Goal: Information Seeking & Learning: Learn about a topic

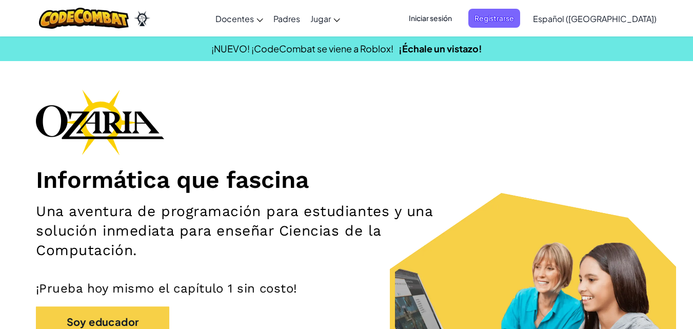
click at [453, 17] on span "Iniciar sesión" at bounding box center [430, 18] width 55 height 19
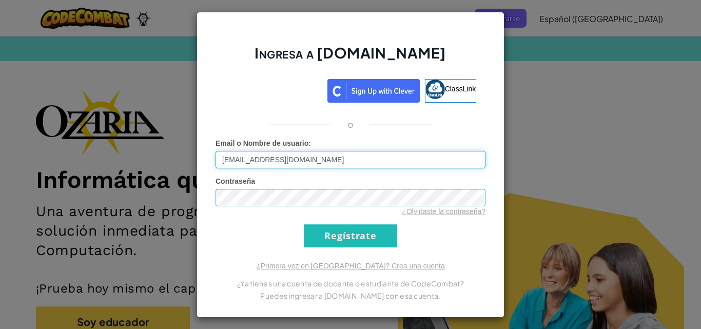
type input "[EMAIL_ADDRESS][DOMAIN_NAME]"
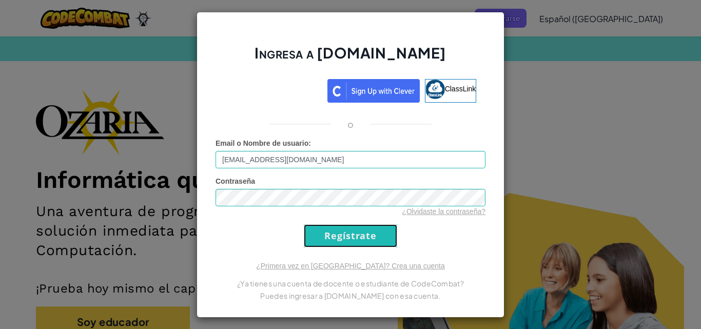
click at [369, 237] on input "Regístrate" at bounding box center [350, 235] width 93 height 23
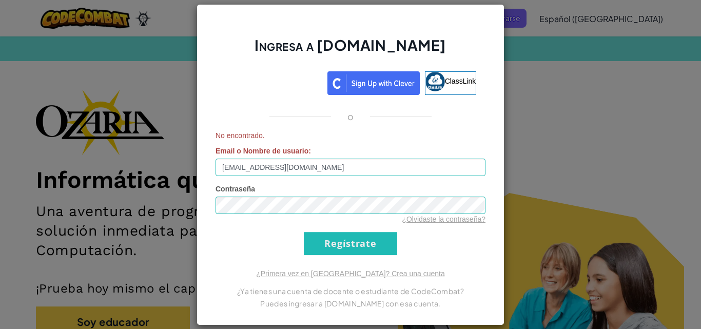
click at [555, 174] on div "Ingresa a Ozaria.com ClassLink o No encontrado. Email o Nombre de usuario : AL0…" at bounding box center [350, 164] width 701 height 329
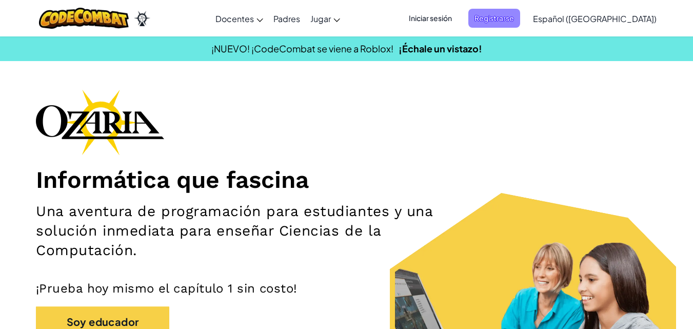
click at [517, 21] on span "Registrarse" at bounding box center [494, 18] width 52 height 19
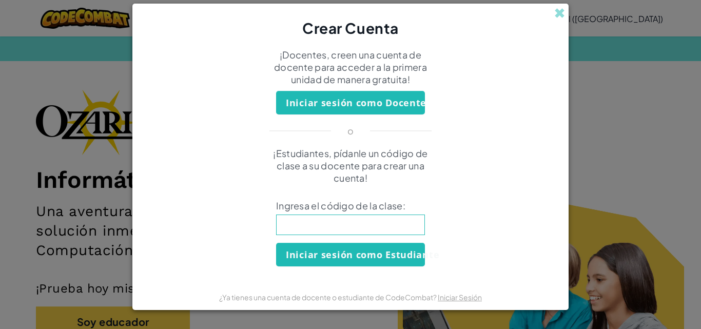
click at [355, 226] on input at bounding box center [350, 224] width 149 height 21
type input "LionSinkCity"
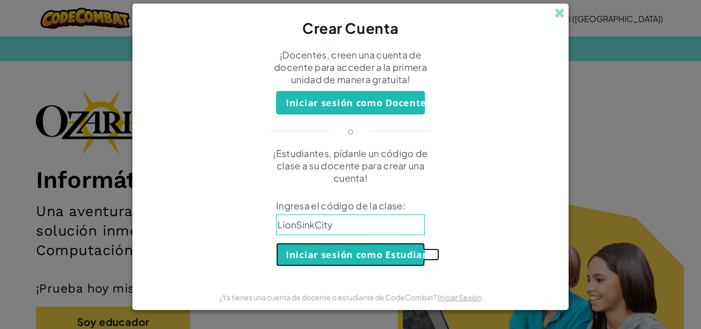
click at [330, 260] on button "Iniciar sesión como Estudiante" at bounding box center [350, 255] width 149 height 24
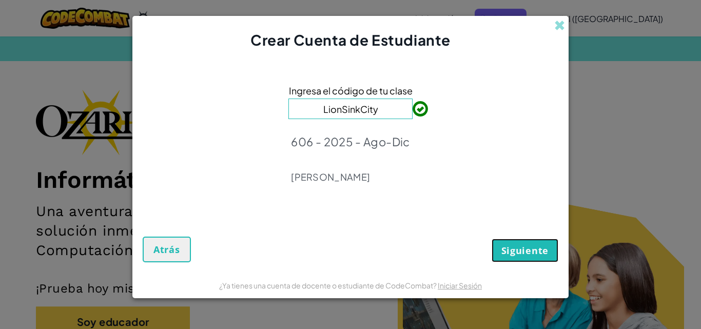
click at [504, 243] on button "Siguiente" at bounding box center [524, 250] width 67 height 24
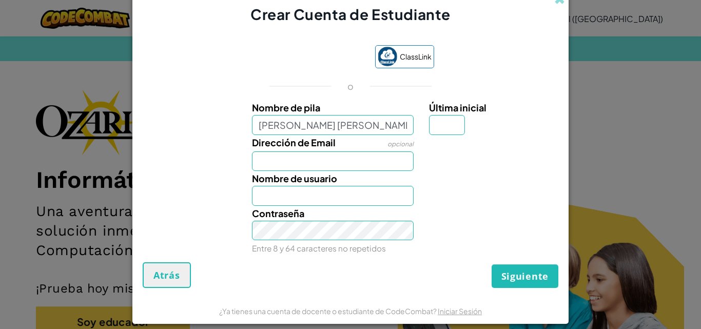
type input "[PERSON_NAME]"
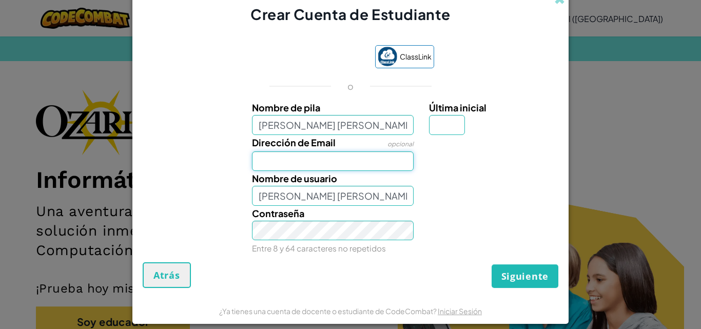
click at [336, 162] on input "Dirección de Email" at bounding box center [333, 160] width 162 height 19
click at [315, 165] on input "Al07198884" at bounding box center [333, 160] width 162 height 19
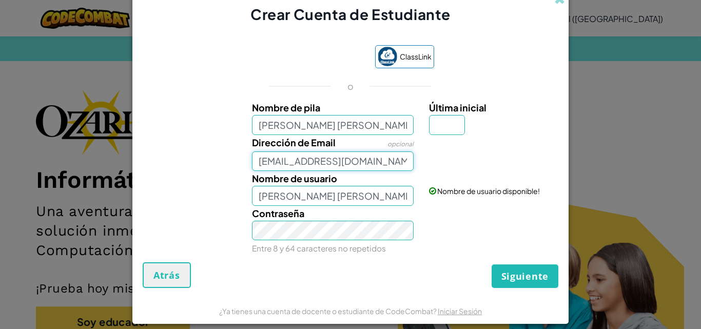
type input "[EMAIL_ADDRESS][DOMAIN_NAME]"
click at [440, 131] on input "Última inicial" at bounding box center [447, 124] width 36 height 19
click at [474, 105] on span "Última inicial" at bounding box center [457, 108] width 57 height 12
click at [465, 115] on input "Última inicial" at bounding box center [447, 124] width 36 height 19
click at [441, 129] on input "Última inicial" at bounding box center [447, 124] width 36 height 19
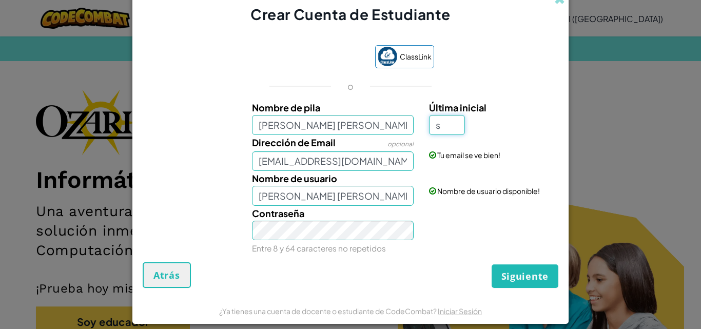
type input "s"
type input "[PERSON_NAME]"
click at [521, 280] on span "Siguiente" at bounding box center [524, 276] width 47 height 12
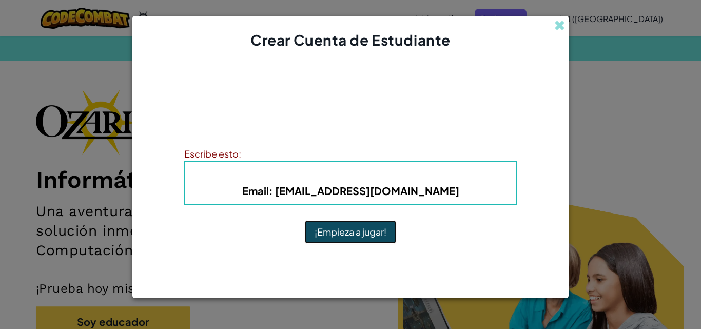
click at [360, 240] on button "¡Empieza a jugar!" at bounding box center [350, 232] width 91 height 24
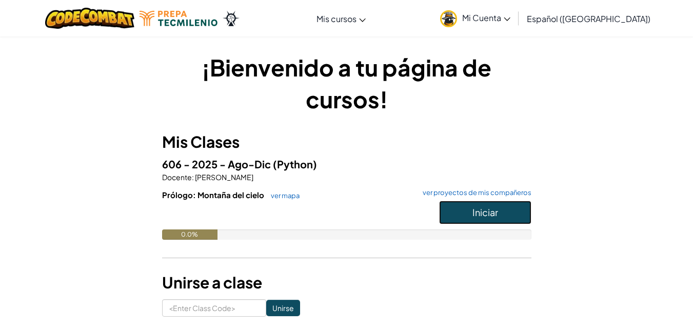
click at [510, 214] on button "Iniciar" at bounding box center [485, 213] width 92 height 24
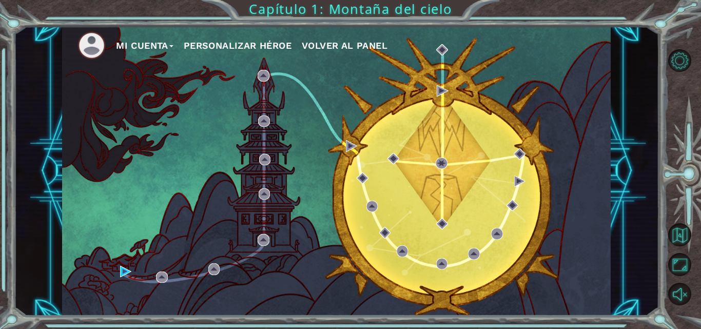
click at [171, 45] on button "Mi Cuenta" at bounding box center [144, 45] width 57 height 15
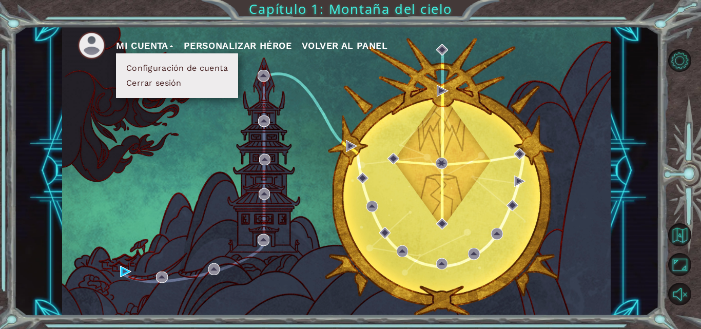
click at [254, 89] on div "Mi Cuenta Configuración de cuenta Cerrar sesión Personalizar héroe Volver al pa…" at bounding box center [336, 170] width 548 height 289
click at [237, 45] on button "Personalizar héroe" at bounding box center [238, 45] width 108 height 15
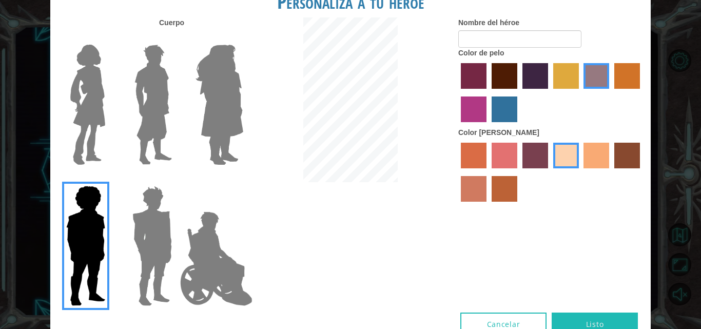
click at [494, 74] on label "maroon hair color" at bounding box center [504, 76] width 26 height 26
click at [488, 92] on input "maroon hair color" at bounding box center [488, 92] width 0 height 0
click at [599, 163] on label "tacao skin color" at bounding box center [596, 156] width 26 height 26
click at [580, 172] on input "tacao skin color" at bounding box center [580, 172] width 0 height 0
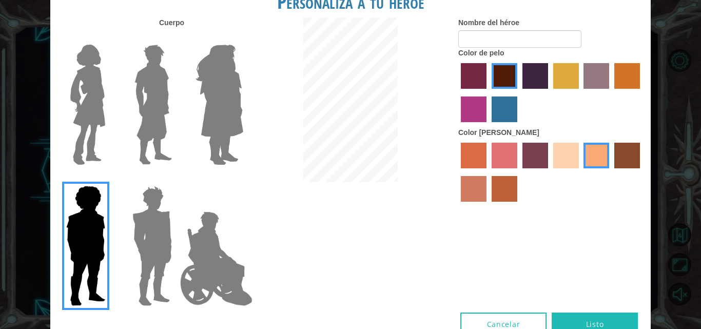
click at [494, 177] on label "smoke tree skin color" at bounding box center [504, 189] width 26 height 26
click at [488, 205] on input "smoke tree skin color" at bounding box center [488, 205] width 0 height 0
click at [466, 179] on label "burning sand skin color" at bounding box center [474, 189] width 26 height 26
click at [641, 172] on input "burning sand skin color" at bounding box center [641, 172] width 0 height 0
click at [595, 153] on label "tacao skin color" at bounding box center [596, 156] width 26 height 26
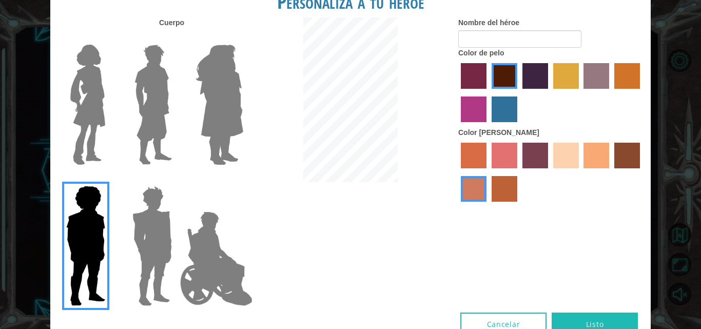
click at [580, 172] on input "tacao skin color" at bounding box center [580, 172] width 0 height 0
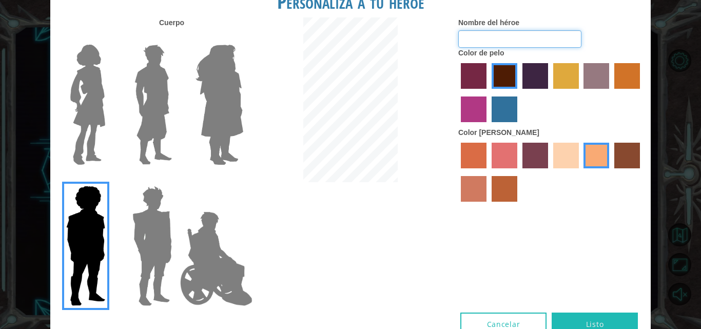
click at [487, 44] on input "Nombre del héroe" at bounding box center [519, 38] width 123 height 17
click at [166, 213] on img at bounding box center [152, 246] width 48 height 128
click at [176, 179] on input "Hero Garnet" at bounding box center [176, 179] width 0 height 0
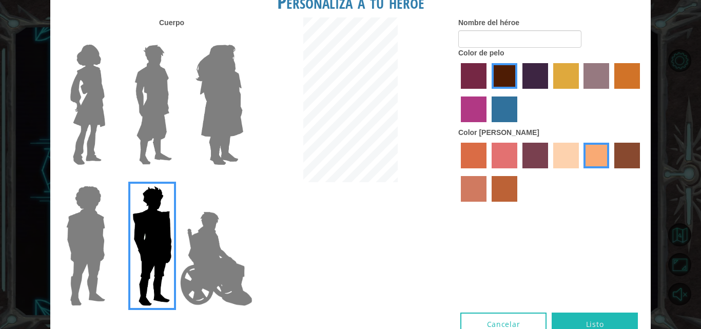
click at [217, 229] on img at bounding box center [216, 258] width 81 height 103
click at [243, 179] on input "Hero Jamie" at bounding box center [243, 179] width 0 height 0
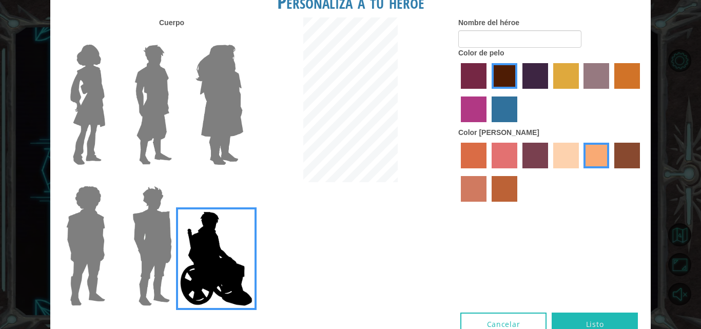
click at [138, 230] on img at bounding box center [152, 246] width 48 height 128
click at [176, 179] on input "Hero Garnet" at bounding box center [176, 179] width 0 height 0
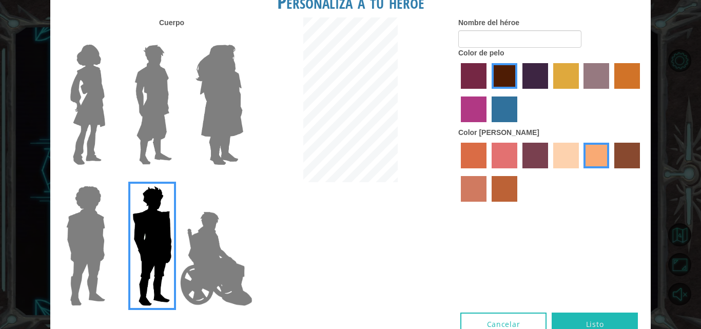
click at [168, 144] on img at bounding box center [153, 105] width 46 height 128
click at [176, 38] on input "Hero Lars" at bounding box center [176, 38] width 0 height 0
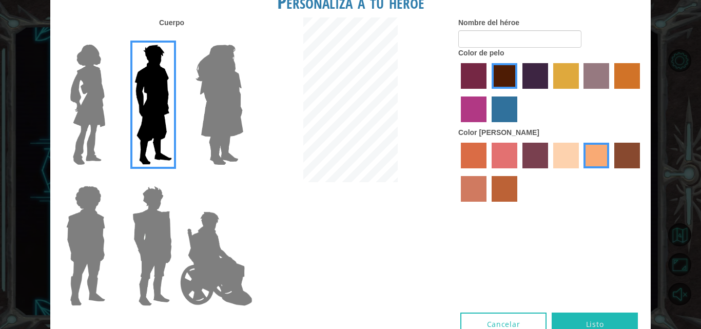
click at [160, 252] on img at bounding box center [152, 246] width 48 height 128
click at [176, 179] on input "Hero Garnet" at bounding box center [176, 179] width 0 height 0
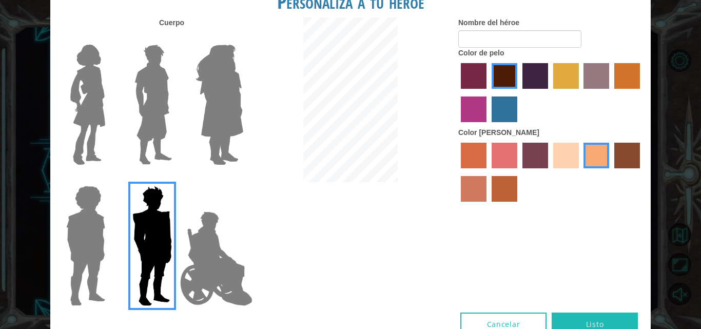
click at [148, 133] on img at bounding box center [153, 105] width 46 height 128
click at [176, 38] on input "Hero Lars" at bounding box center [176, 38] width 0 height 0
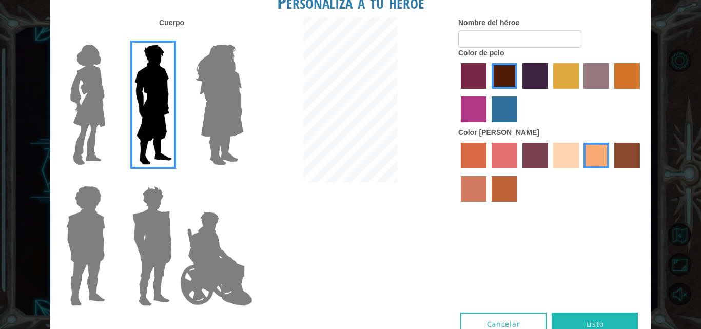
click at [481, 124] on div at bounding box center [550, 94] width 185 height 67
click at [502, 119] on label "lachmara hair color" at bounding box center [504, 109] width 26 height 26
click at [488, 126] on input "lachmara hair color" at bounding box center [488, 126] width 0 height 0
click at [497, 78] on label "maroon hair color" at bounding box center [504, 76] width 26 height 26
click at [488, 92] on input "maroon hair color" at bounding box center [488, 92] width 0 height 0
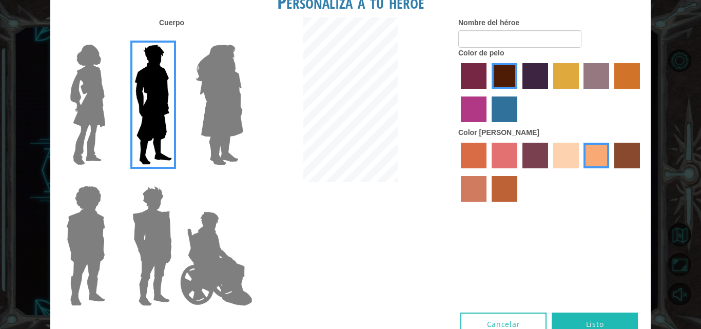
click at [487, 49] on label "Color de pelo" at bounding box center [481, 53] width 46 height 10
click at [482, 39] on input "Nombre del héroe" at bounding box center [519, 38] width 123 height 17
type input "Pliego"
click at [599, 317] on button "Listo" at bounding box center [594, 323] width 86 height 23
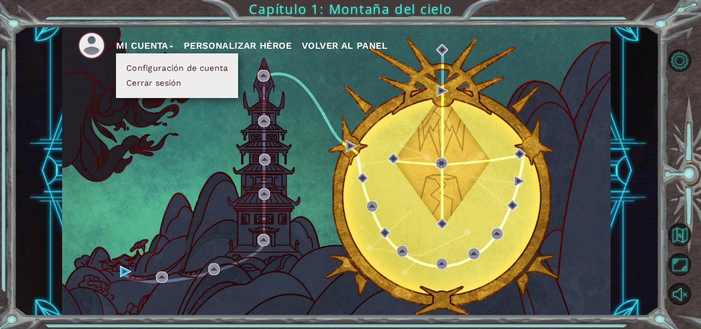
drag, startPoint x: 361, startPoint y: 47, endPoint x: 358, endPoint y: 41, distance: 6.0
click at [358, 41] on span "Volver al panel" at bounding box center [345, 45] width 86 height 11
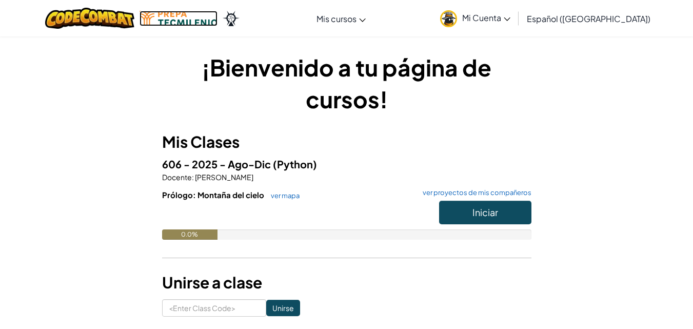
click at [168, 22] on img at bounding box center [178, 18] width 78 height 15
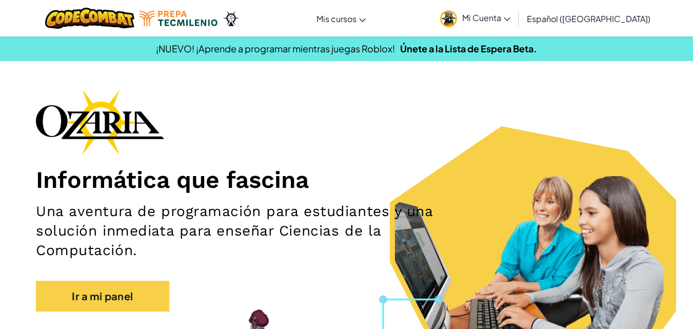
click at [486, 23] on link "Mi Cuenta" at bounding box center [475, 18] width 81 height 32
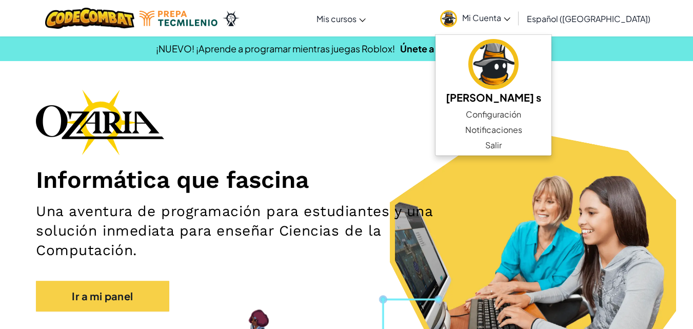
drag, startPoint x: 550, startPoint y: 118, endPoint x: 369, endPoint y: 90, distance: 182.7
click at [369, 90] on div "Informática que fascina Una aventura de programación para estudiantes y una sol…" at bounding box center [346, 205] width 621 height 232
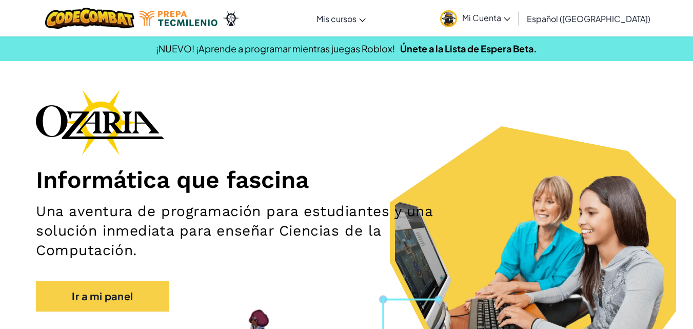
click at [392, 183] on h1 "Informática que fascina" at bounding box center [346, 179] width 621 height 29
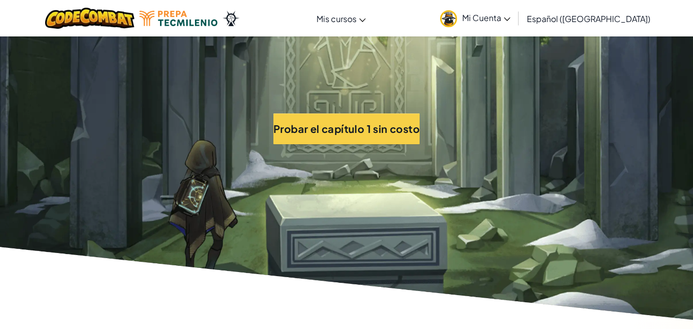
scroll to position [2195, 0]
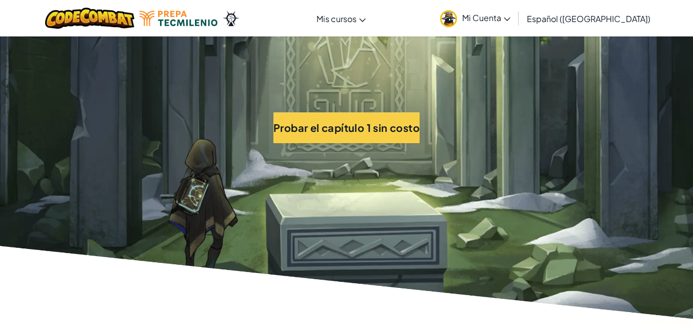
click at [502, 19] on span "Mi Cuenta" at bounding box center [486, 17] width 48 height 11
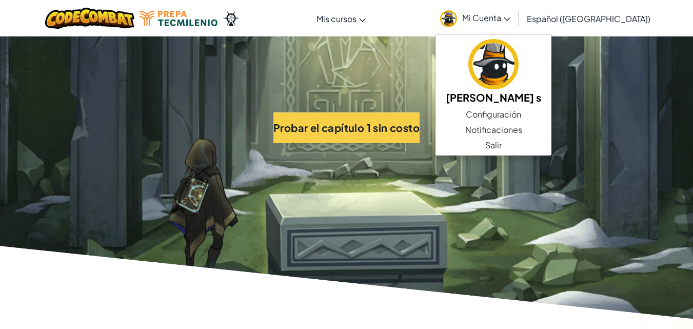
click at [413, 29] on div "[MEDICAL_DATA] la navigación Mis cursos Aula de Ozaria Aula de CodeCombat E-spo…" at bounding box center [346, 18] width 698 height 36
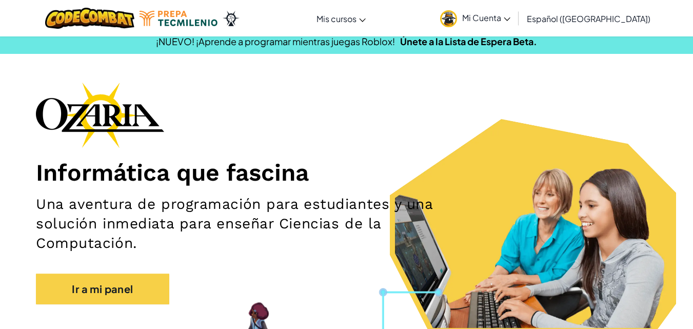
scroll to position [0, 0]
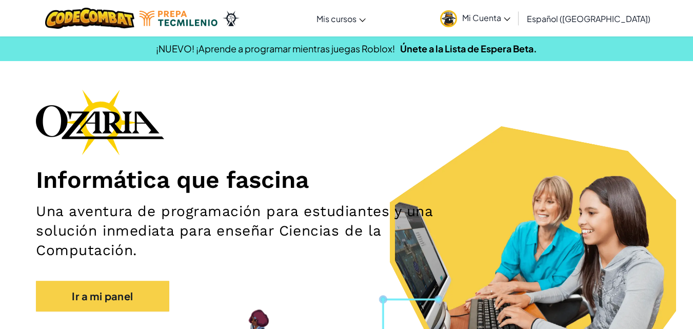
click at [510, 17] on span "Mi Cuenta" at bounding box center [486, 17] width 48 height 11
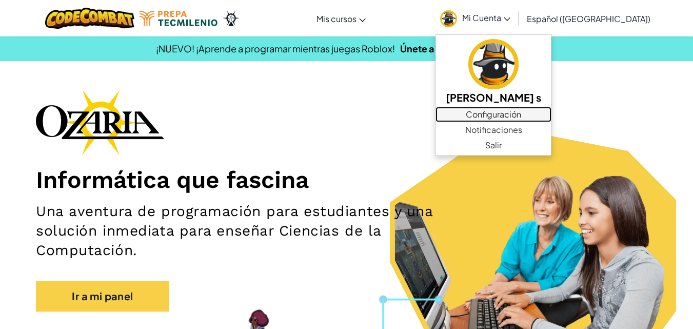
click at [544, 117] on link "Configuración" at bounding box center [493, 114] width 116 height 15
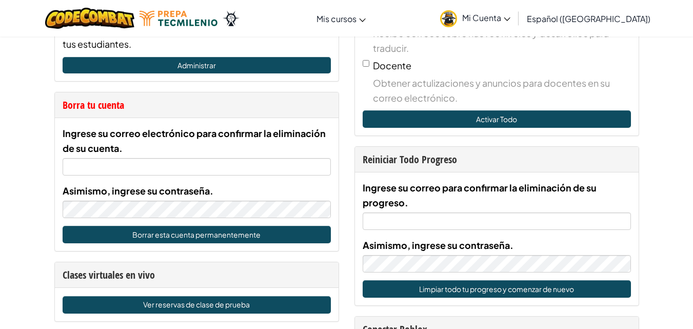
scroll to position [513, 0]
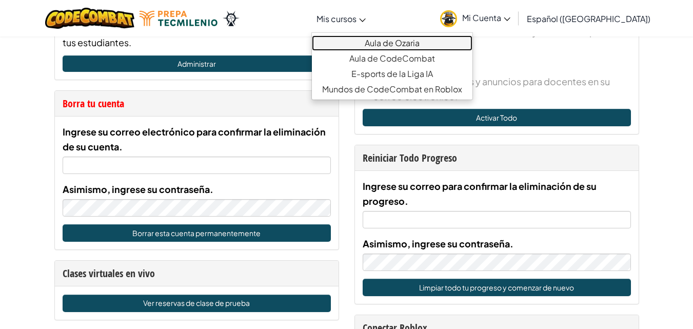
click at [389, 45] on link "Aula de Ozaria" at bounding box center [392, 42] width 161 height 15
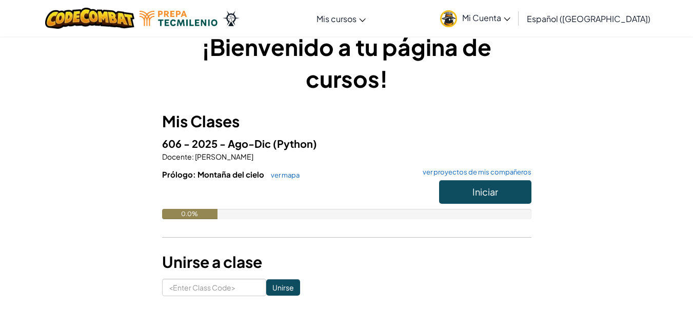
scroll to position [41, 0]
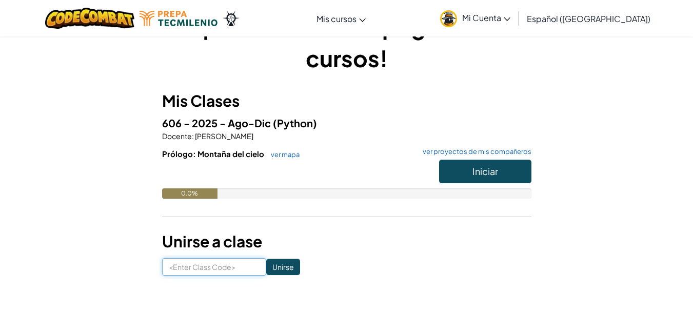
click at [206, 269] on input at bounding box center [214, 266] width 104 height 17
click at [286, 198] on div "Prólogo: Montaña del cielo ver mapa ver proyectos de mis compañeros Iniciar 0.0%" at bounding box center [346, 181] width 369 height 66
click at [484, 171] on span "Iniciar" at bounding box center [485, 171] width 26 height 12
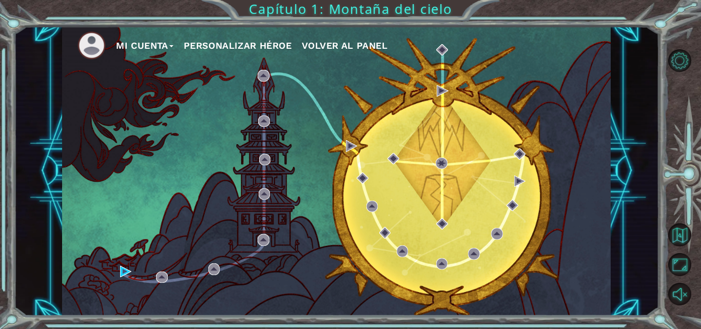
click at [118, 266] on div "Mi Cuenta Personalizar héroe Volver al panel" at bounding box center [336, 170] width 548 height 289
click at [126, 274] on img at bounding box center [125, 271] width 11 height 11
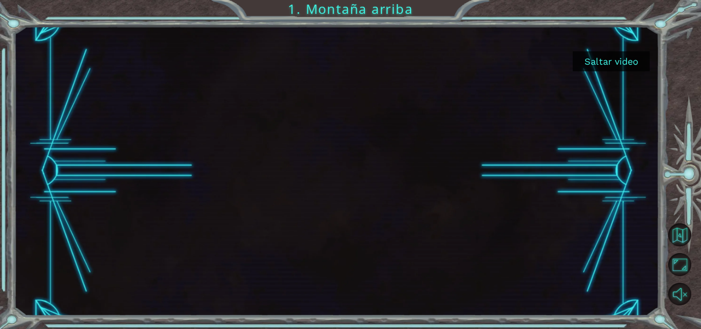
click at [591, 67] on button "Saltar video" at bounding box center [610, 61] width 77 height 20
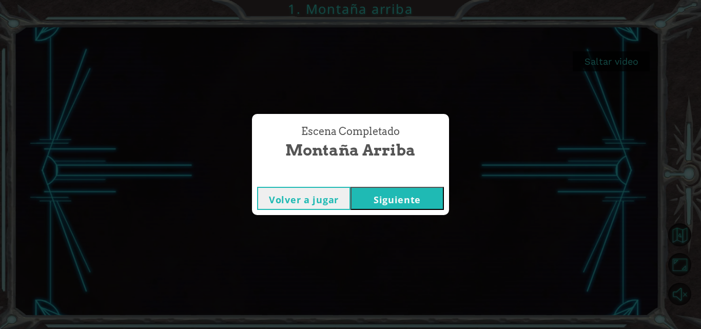
click at [435, 194] on button "Siguiente" at bounding box center [396, 198] width 93 height 23
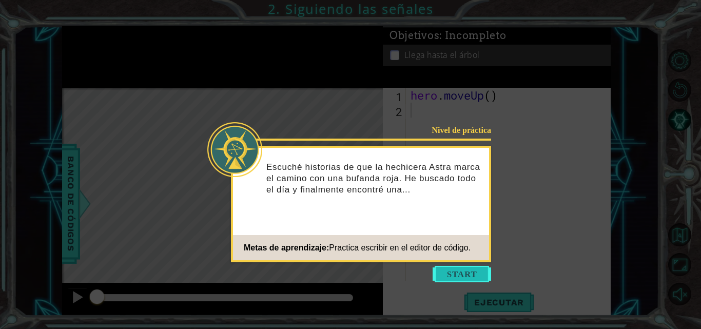
click at [460, 274] on button "Start" at bounding box center [461, 274] width 58 height 16
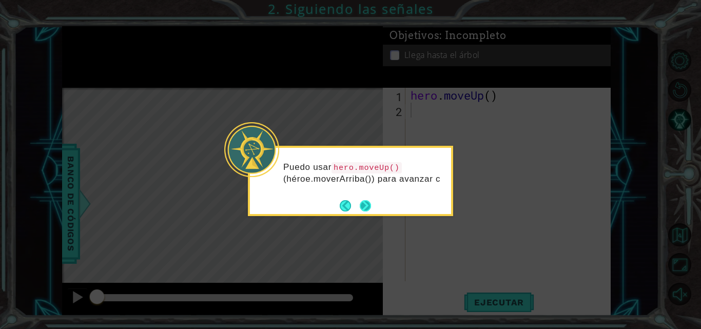
click at [365, 204] on button "Next" at bounding box center [365, 205] width 16 height 16
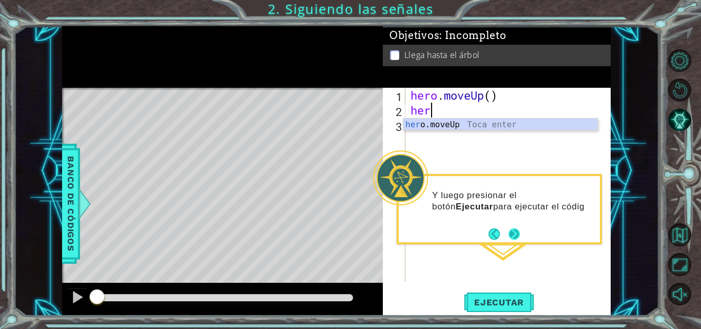
scroll to position [0, 1]
type textarea "he"
click at [514, 235] on button "Next" at bounding box center [513, 233] width 15 height 15
type textarea "h"
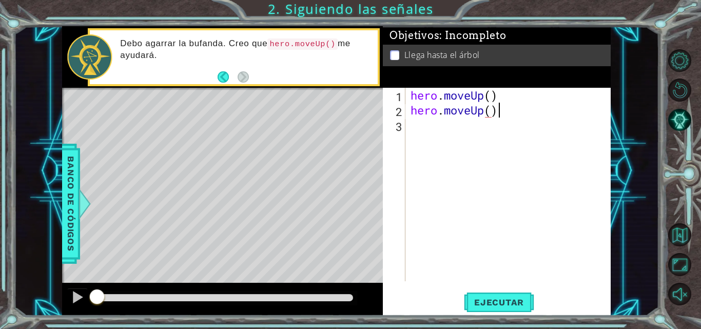
scroll to position [0, 4]
type textarea "hero.moveUp()"
click at [493, 298] on span "Ejecutar" at bounding box center [499, 302] width 70 height 10
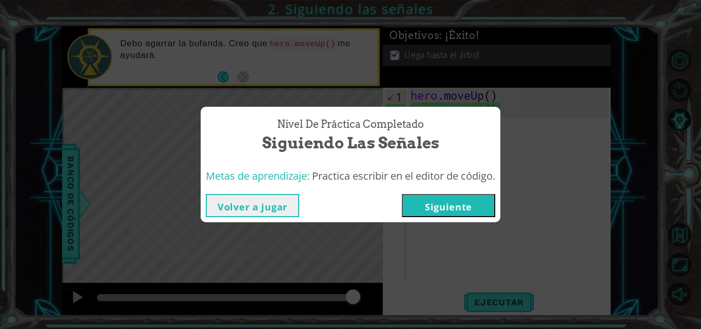
click at [447, 207] on button "Siguiente" at bounding box center [448, 205] width 93 height 23
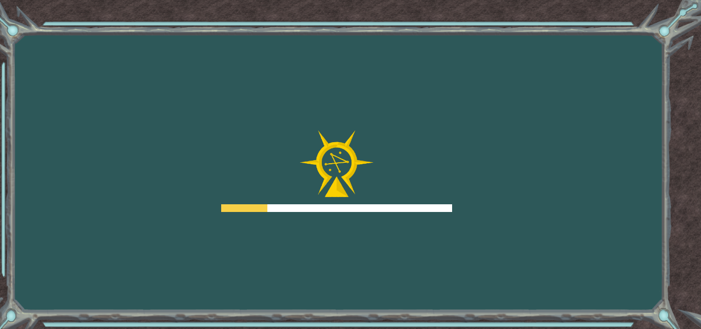
drag, startPoint x: 447, startPoint y: 207, endPoint x: 395, endPoint y: 193, distance: 53.1
click at [395, 193] on div at bounding box center [336, 171] width 231 height 82
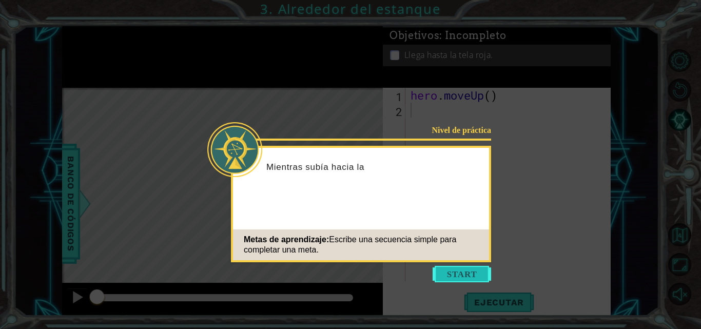
click at [443, 276] on button "Start" at bounding box center [461, 274] width 58 height 16
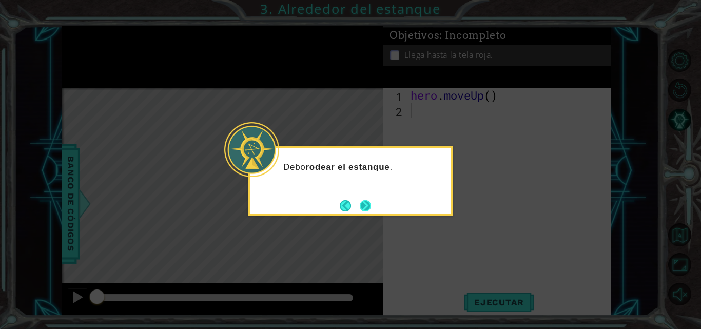
click at [371, 208] on button "Next" at bounding box center [365, 205] width 11 height 11
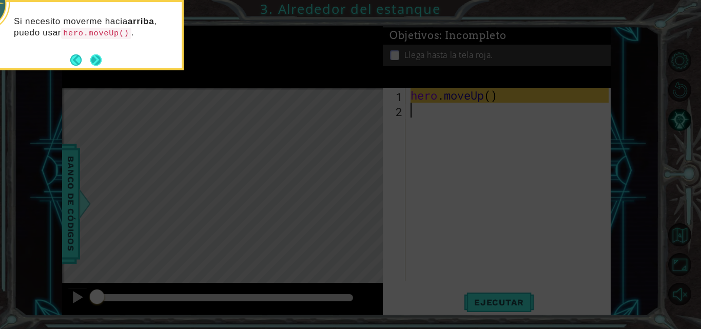
click at [94, 62] on button "Next" at bounding box center [95, 59] width 17 height 17
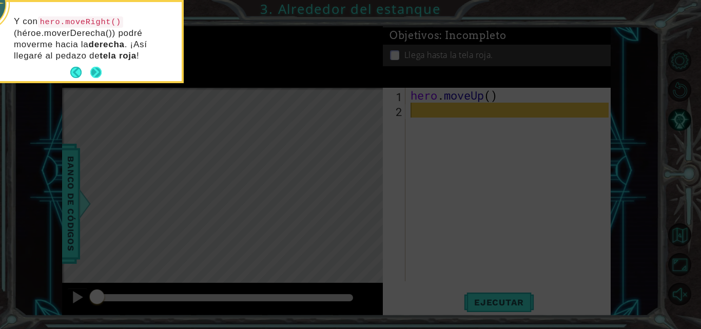
click at [95, 72] on button "Next" at bounding box center [95, 72] width 19 height 19
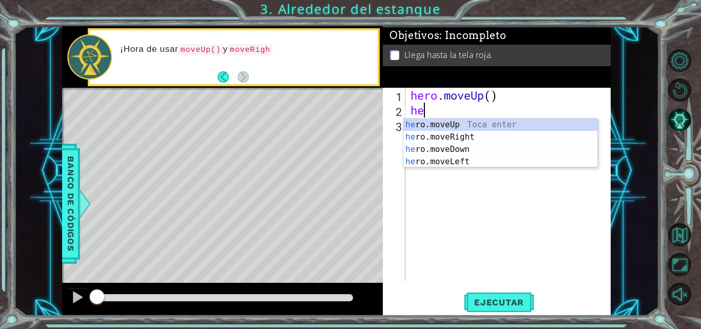
type textarea "her"
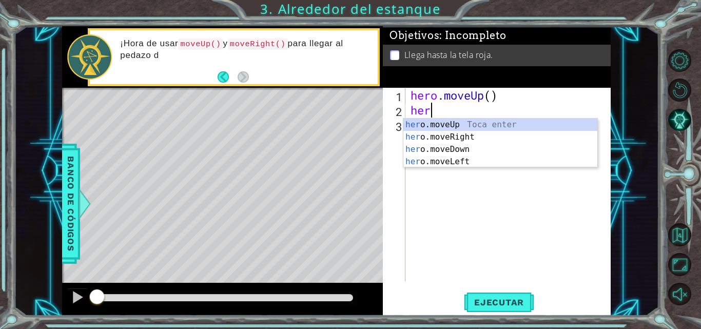
scroll to position [0, 1]
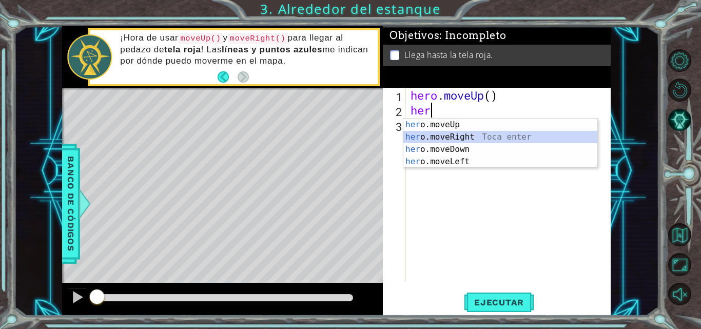
click at [456, 139] on div "her o.moveUp Toca enter her o.moveRight Toca enter her o.moveDown Toca enter he…" at bounding box center [500, 155] width 194 height 74
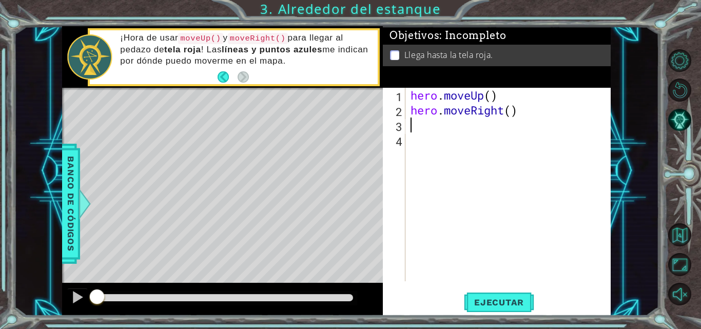
click at [530, 107] on div "hero . moveUp ( ) hero . moveRight ( )" at bounding box center [510, 199] width 205 height 223
type textarea "hero.moveRight()"
click at [504, 301] on span "Ejecutar" at bounding box center [499, 302] width 70 height 10
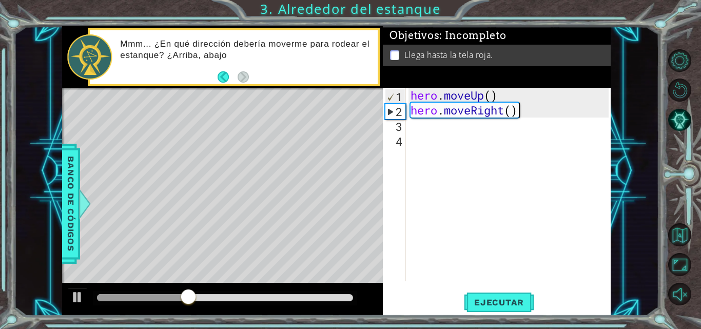
click at [430, 124] on div "hero . moveUp ( ) hero . moveRight ( )" at bounding box center [510, 199] width 205 height 223
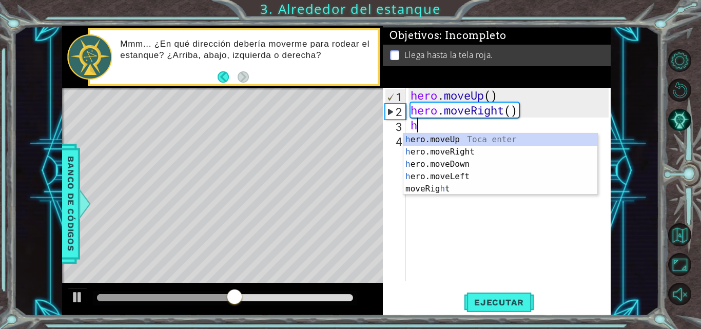
type textarea "he"
click at [437, 138] on div "he ro.moveUp Toca enter he ro.moveRight Toca enter he ro.moveDown Toca enter he…" at bounding box center [500, 170] width 194 height 74
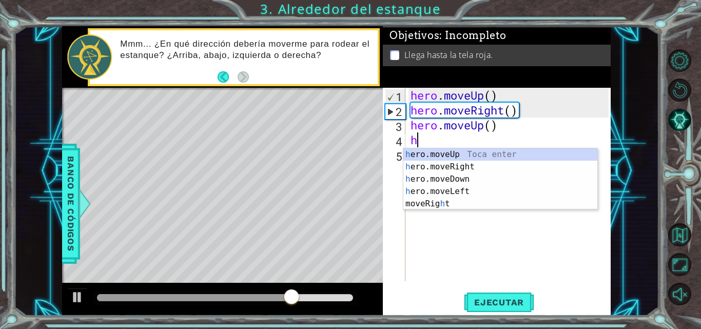
type textarea "he"
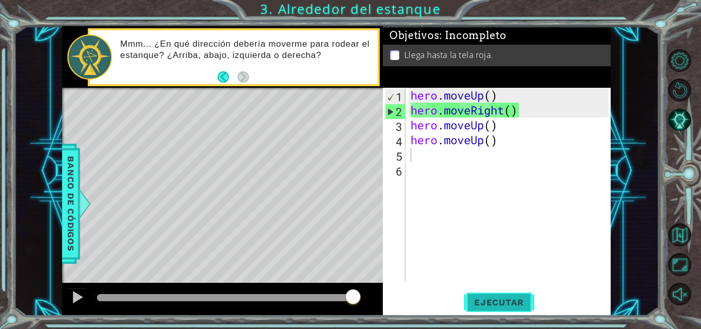
click at [504, 305] on span "Ejecutar" at bounding box center [499, 302] width 70 height 10
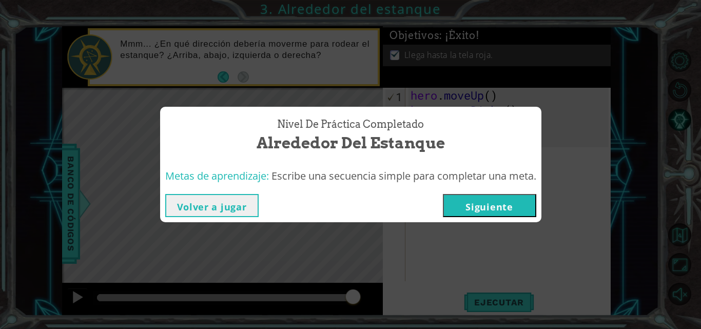
click at [503, 214] on button "Siguiente" at bounding box center [489, 205] width 93 height 23
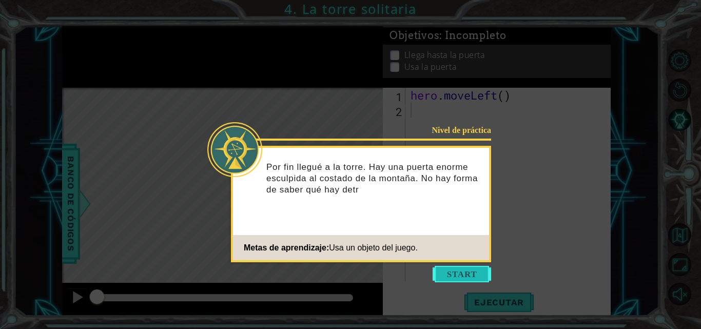
click at [452, 277] on button "Start" at bounding box center [461, 274] width 58 height 16
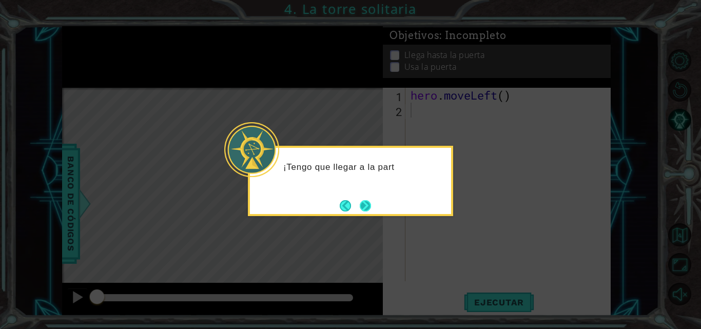
click at [366, 208] on button "Next" at bounding box center [365, 206] width 12 height 12
click at [366, 209] on button "Next" at bounding box center [365, 205] width 16 height 16
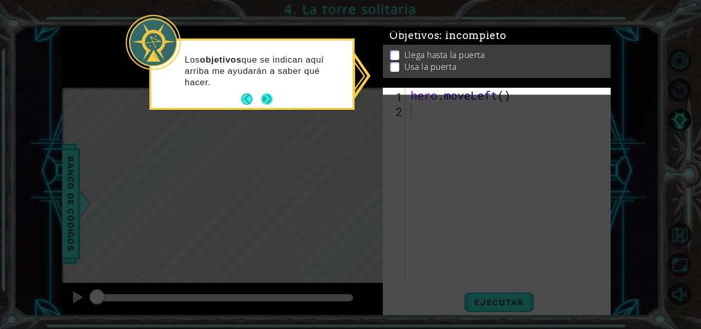
click at [267, 98] on button "Next" at bounding box center [267, 99] width 12 height 12
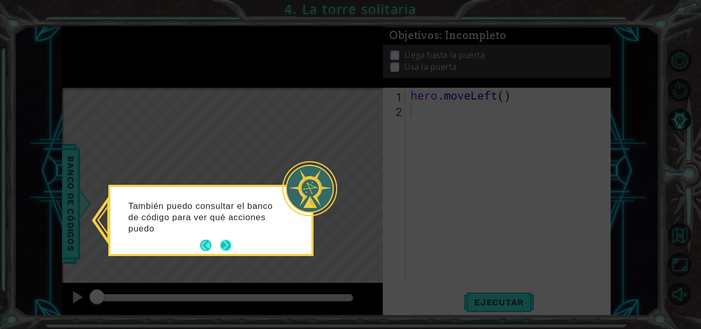
click at [228, 247] on button "Next" at bounding box center [225, 245] width 14 height 14
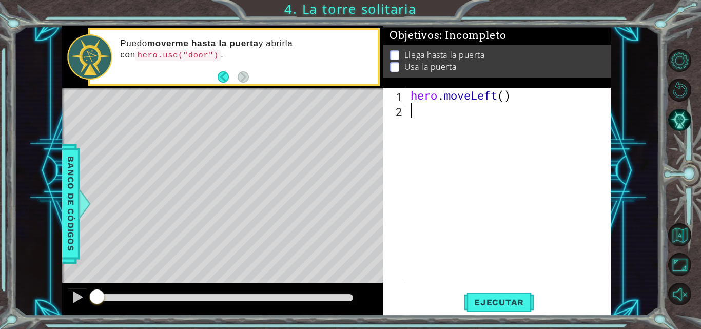
type textarea "he"
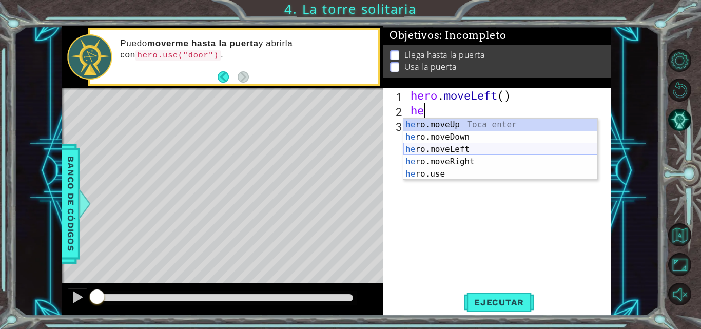
click at [418, 147] on div "he ro.moveUp Toca enter he ro.moveDown Toca enter he ro.moveLeft Toca enter he …" at bounding box center [500, 161] width 194 height 86
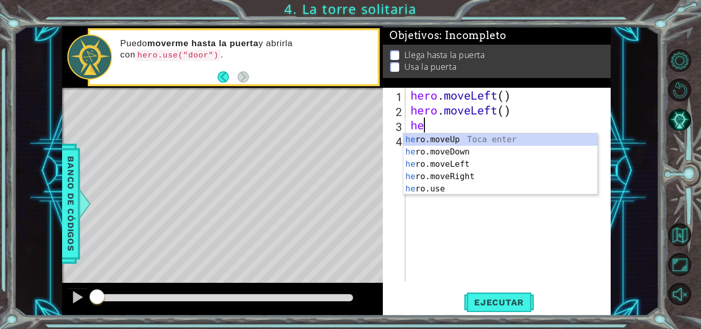
type textarea "her"
click at [437, 142] on div "her o.moveUp Toca enter her o.moveDown Toca enter her o.moveLeft [PERSON_NAME] …" at bounding box center [500, 176] width 194 height 86
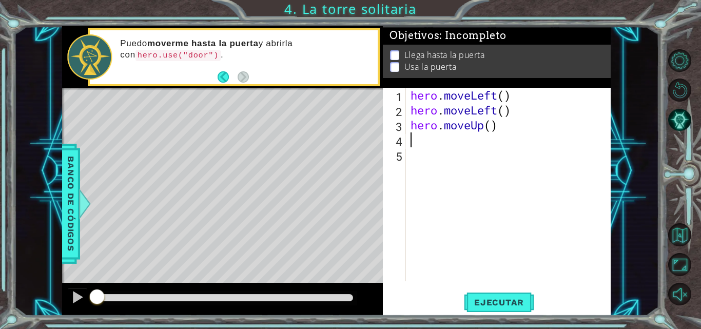
scroll to position [0, 0]
type textarea "h"
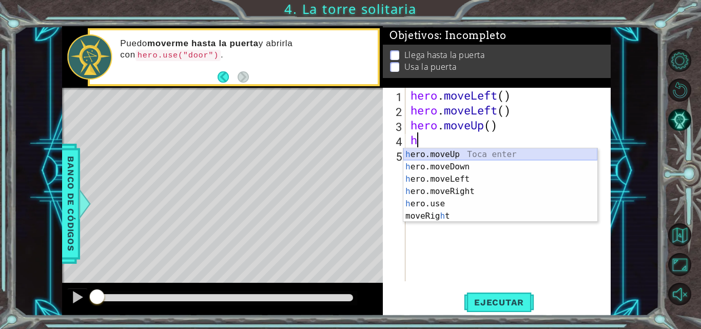
click at [442, 155] on div "h ero.moveUp Toca enter h ero.moveDown Toca enter h ero.moveLeft Toca enter h e…" at bounding box center [500, 197] width 194 height 98
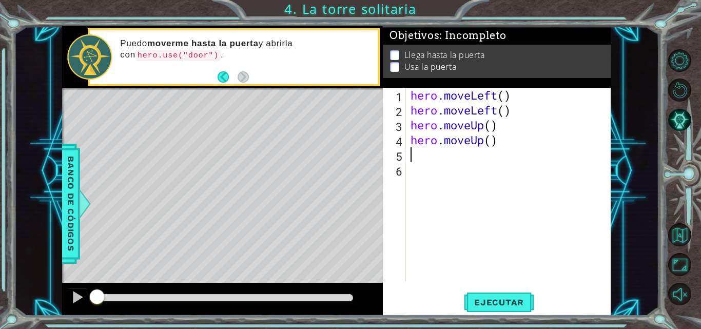
type textarea "h"
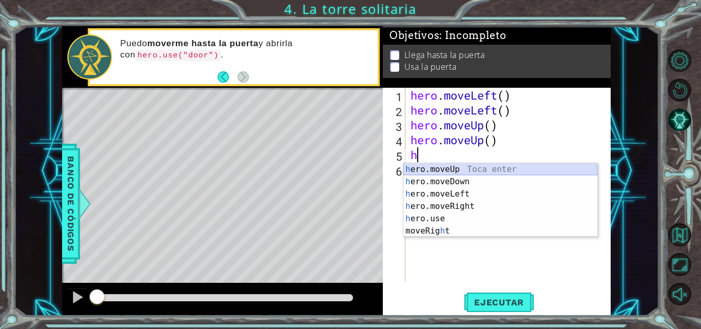
click at [451, 168] on div "h ero.moveUp Toca enter h ero.moveDown Toca enter h ero.moveLeft Toca enter h e…" at bounding box center [500, 212] width 194 height 98
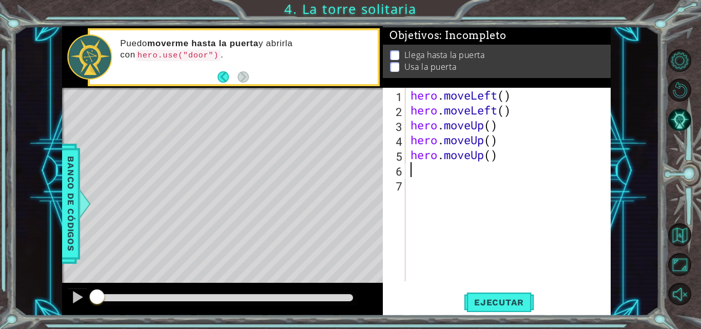
type textarea "h"
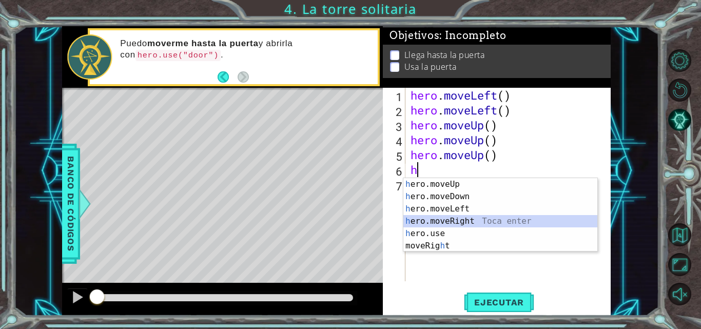
click at [467, 224] on div "h ero.moveUp Toca enter h ero.moveDown Toca enter h ero.moveLeft Toca enter h e…" at bounding box center [500, 227] width 194 height 98
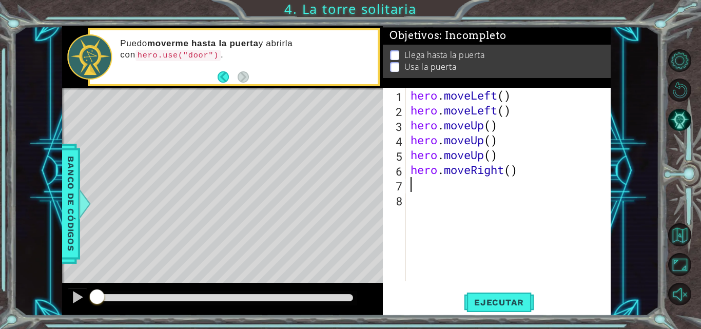
type textarea "h"
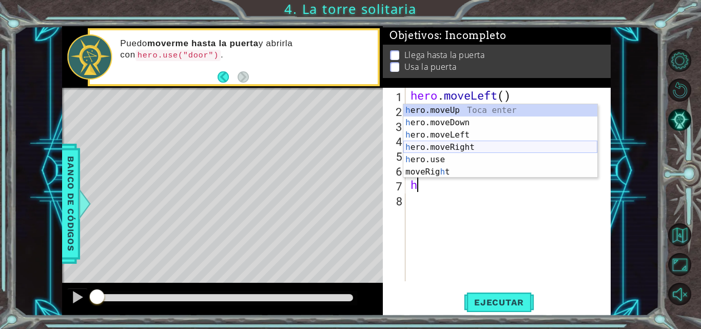
click at [447, 146] on div "h ero.moveUp Toca enter h ero.moveDown Toca enter h ero.moveLeft Toca enter h e…" at bounding box center [500, 153] width 194 height 98
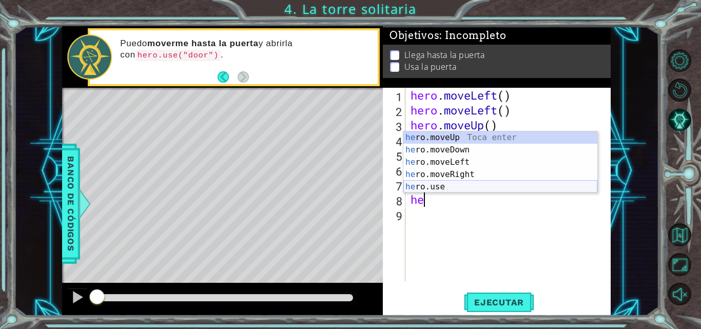
click at [456, 191] on div "he ro.moveUp Toca enter he ro.moveDown Toca enter he ro.moveLeft Toca enter he …" at bounding box center [500, 174] width 194 height 86
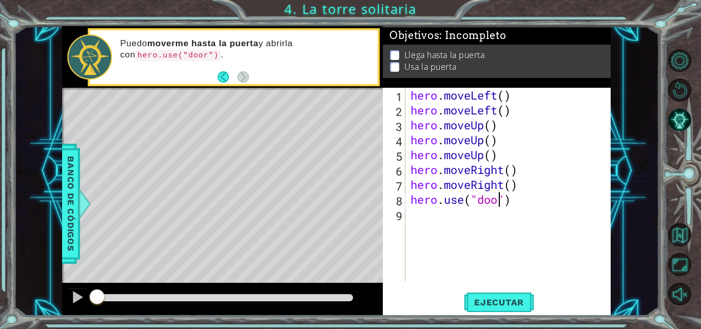
scroll to position [0, 5]
click at [510, 304] on span "Ejecutar" at bounding box center [499, 302] width 70 height 10
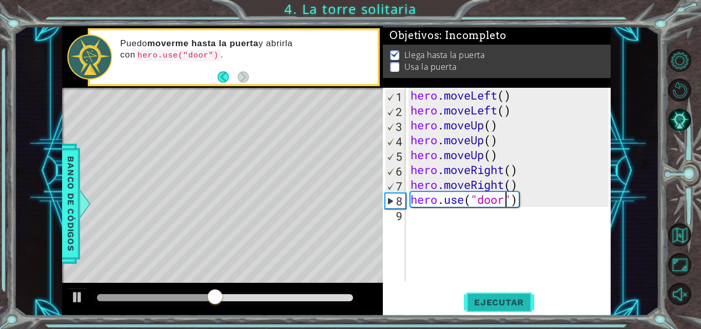
click at [510, 304] on span "Ejecutar" at bounding box center [499, 302] width 70 height 10
click at [500, 156] on div "hero . moveLeft ( ) hero . moveLeft ( ) hero . moveUp ( ) hero . moveUp ( ) her…" at bounding box center [510, 199] width 205 height 223
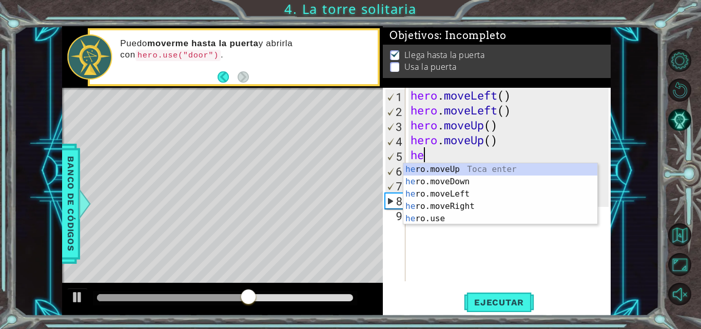
scroll to position [0, 0]
type textarea "h"
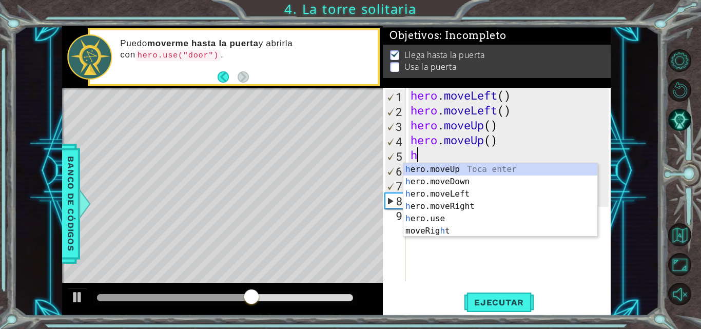
type textarea "hero.moveUp()"
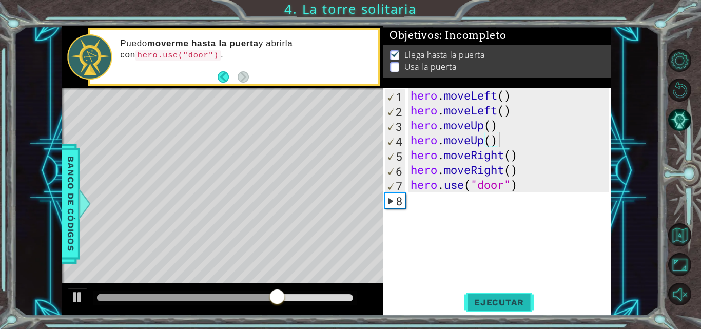
click at [516, 303] on span "Ejecutar" at bounding box center [499, 302] width 70 height 10
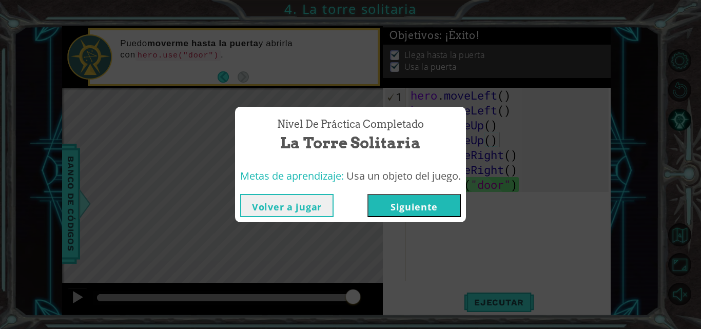
click at [424, 207] on button "Siguiente" at bounding box center [413, 205] width 93 height 23
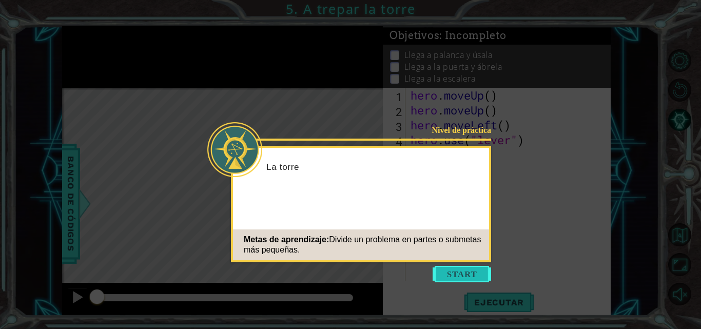
click at [445, 276] on button "Start" at bounding box center [461, 274] width 58 height 16
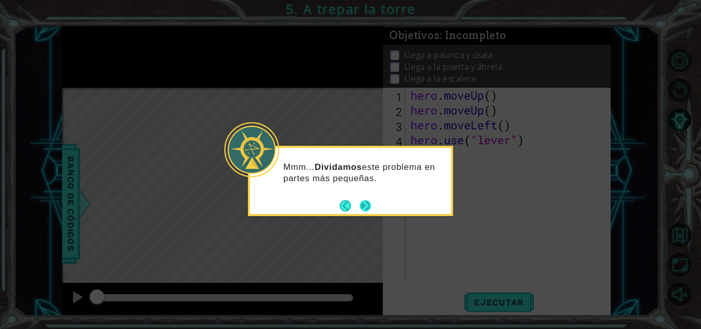
click at [371, 206] on button "Next" at bounding box center [365, 205] width 11 height 11
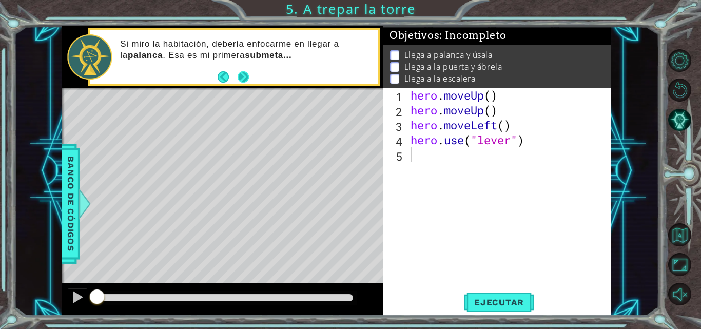
click at [241, 78] on button "Next" at bounding box center [242, 77] width 13 height 13
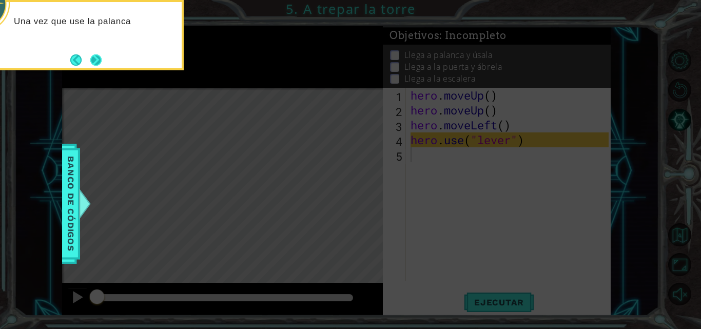
click at [94, 54] on button "Next" at bounding box center [95, 59] width 11 height 11
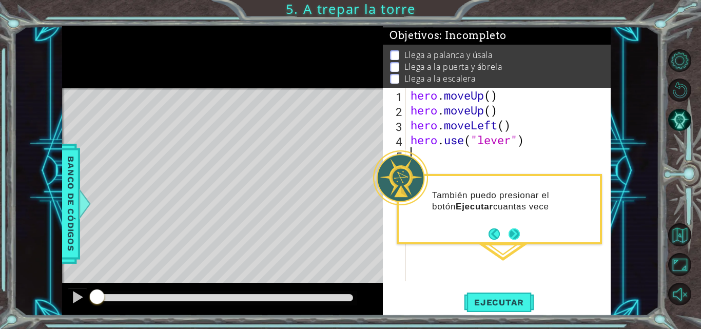
click at [513, 233] on button "Next" at bounding box center [514, 234] width 12 height 12
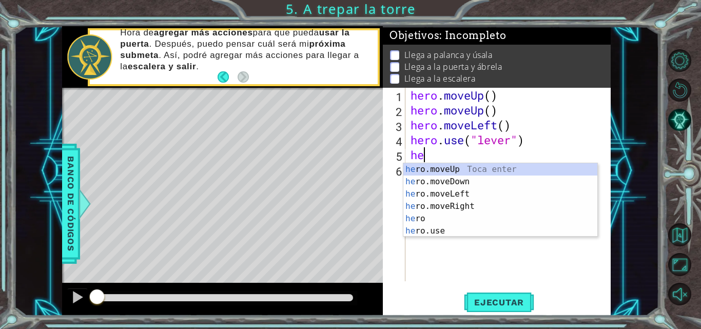
type textarea "her"
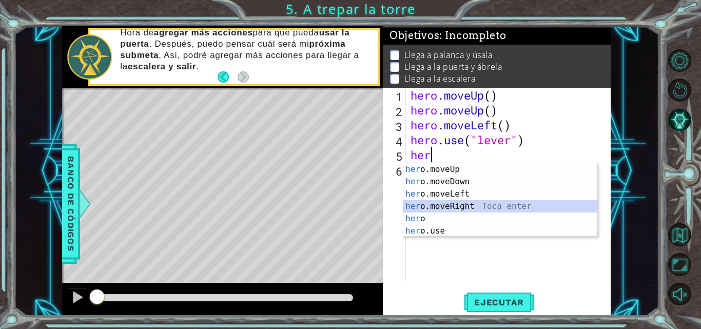
click at [461, 206] on div "her o.moveUp Toca enter her o.moveDown Toca enter her o.moveLeft [PERSON_NAME] …" at bounding box center [500, 212] width 194 height 98
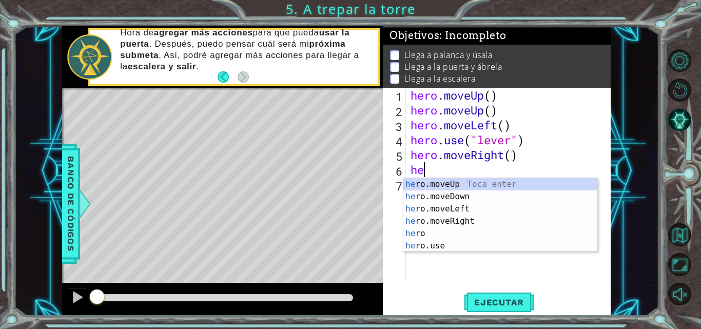
type textarea "her"
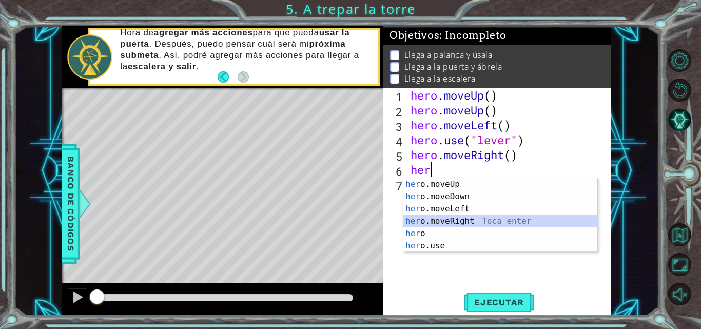
click at [466, 224] on div "her o.moveUp Toca enter her o.moveDown Toca enter her o.moveLeft [PERSON_NAME] …" at bounding box center [500, 227] width 194 height 98
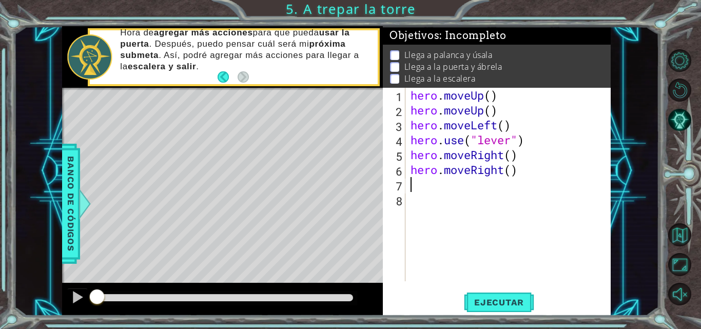
type textarea "he"
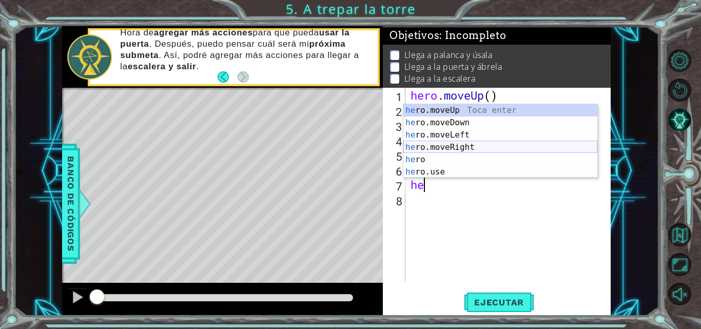
click at [441, 149] on div "he ro.moveUp Toca enter he ro.moveDown Toca enter he ro.moveLeft Toca enter he …" at bounding box center [500, 153] width 194 height 98
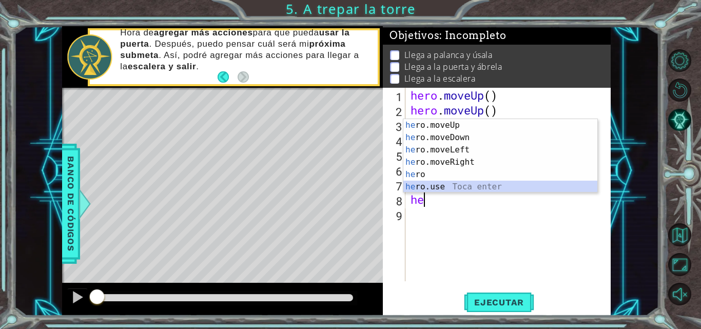
click at [438, 191] on div "he ro.moveUp Toca enter he ro.moveDown Toca enter he ro.moveLeft Toca enter he …" at bounding box center [500, 168] width 194 height 98
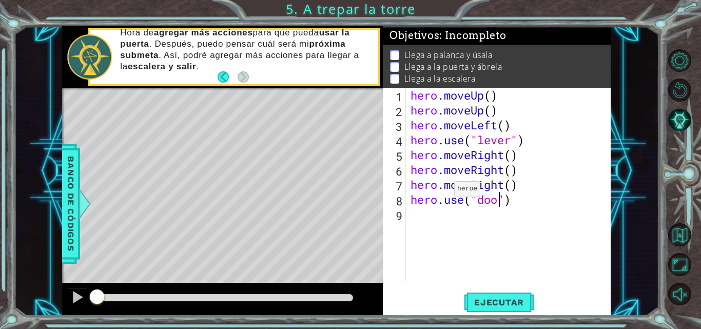
type textarea "hero.use("door")"
click at [438, 214] on div "hero . moveUp ( ) hero . moveUp ( ) hero . moveLeft ( ) hero . use ( "lever" ) …" at bounding box center [510, 199] width 205 height 223
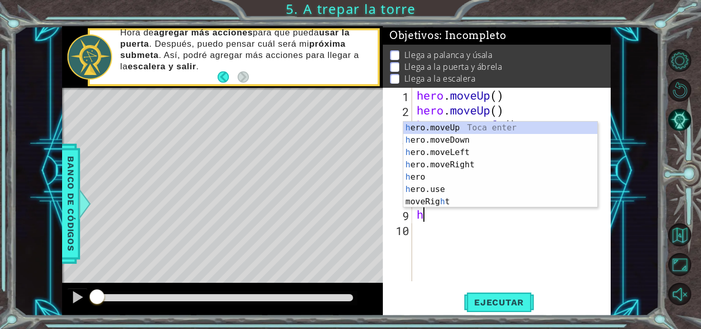
type textarea "he"
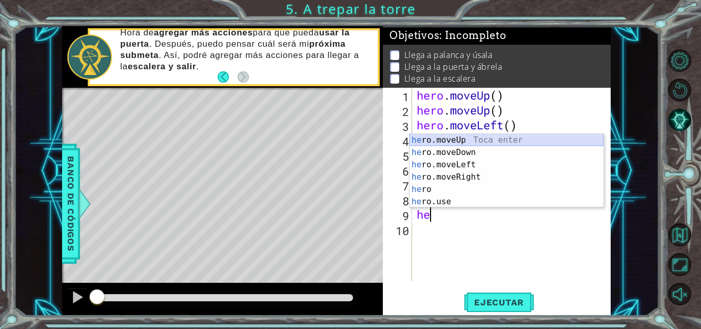
click at [452, 140] on div "he ro.moveUp Toca enter he ro.moveDown Toca enter he ro.moveLeft Toca enter he …" at bounding box center [506, 183] width 194 height 98
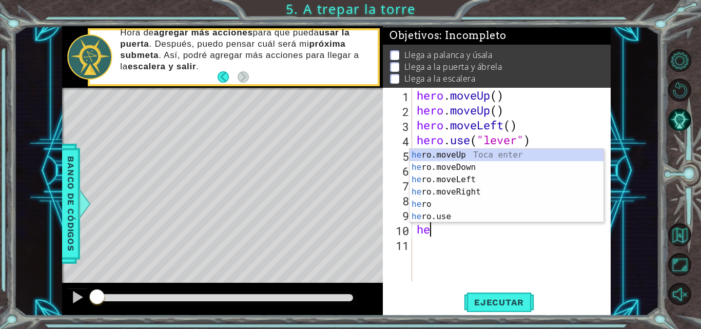
scroll to position [0, 1]
type textarea "hero"
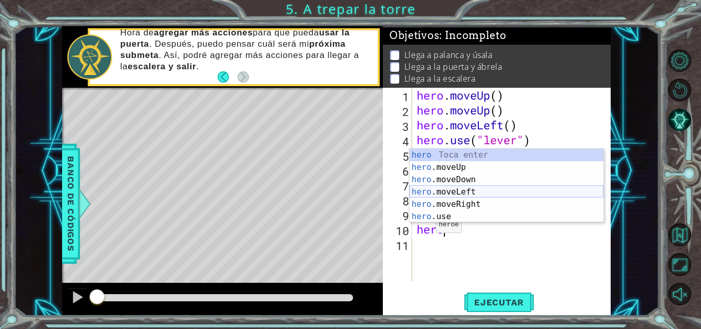
click at [462, 191] on div "hero Toca enter hero .moveUp Toca enter hero .moveDown Toca enter hero .moveLef…" at bounding box center [506, 198] width 194 height 98
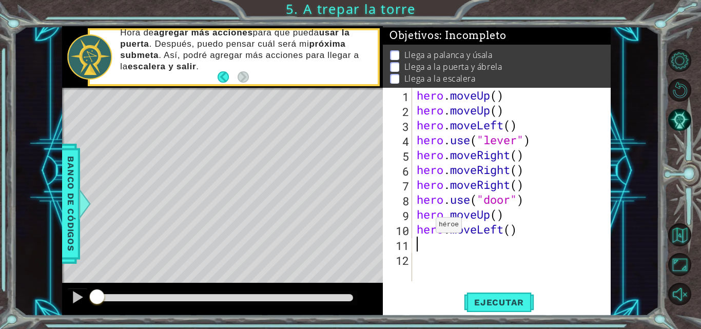
scroll to position [0, 0]
type textarea "h"
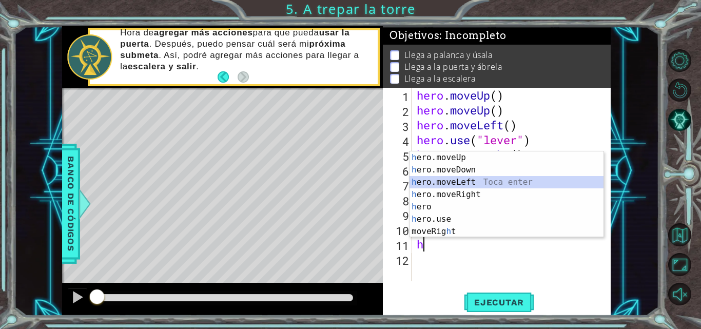
click at [457, 181] on div "h ero.moveUp Toca enter h ero.moveDown Toca enter h ero.moveLeft Toca enter h e…" at bounding box center [506, 206] width 194 height 111
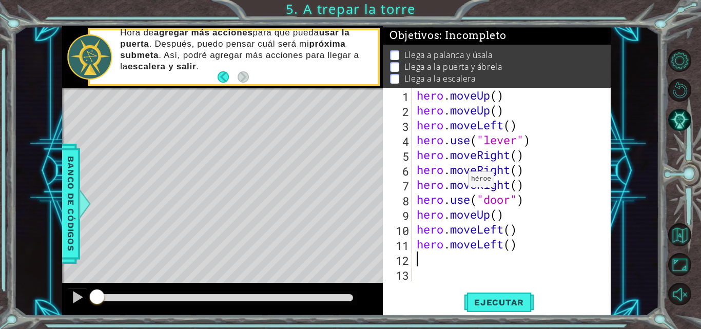
type textarea "h"
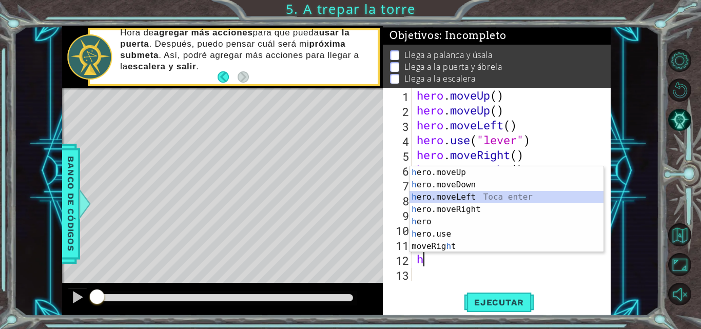
click at [467, 198] on div "h ero.moveUp Toca enter h ero.moveDown Toca enter h ero.moveLeft Toca enter h e…" at bounding box center [506, 221] width 194 height 111
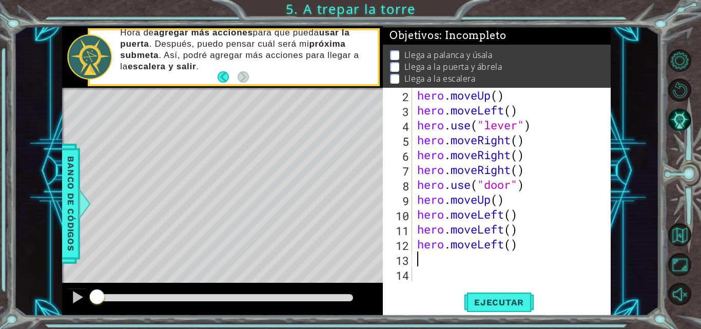
scroll to position [15, 0]
click at [484, 303] on span "Ejecutar" at bounding box center [499, 302] width 70 height 10
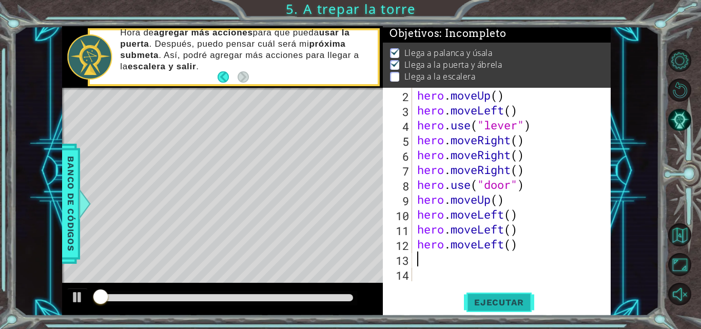
scroll to position [8, 0]
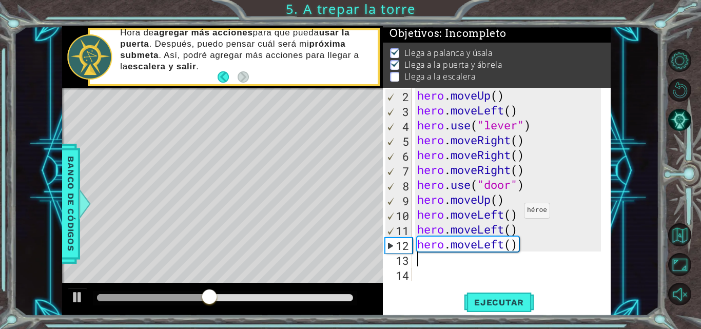
click at [514, 213] on div "hero . moveUp ( ) hero . moveLeft ( ) hero . use ( "lever" ) hero . moveRight (…" at bounding box center [510, 199] width 191 height 223
click at [505, 202] on div "hero . moveUp ( ) hero . moveLeft ( ) hero . use ( "lever" ) hero . moveRight (…" at bounding box center [510, 199] width 191 height 223
type textarea "hero.moveUp()"
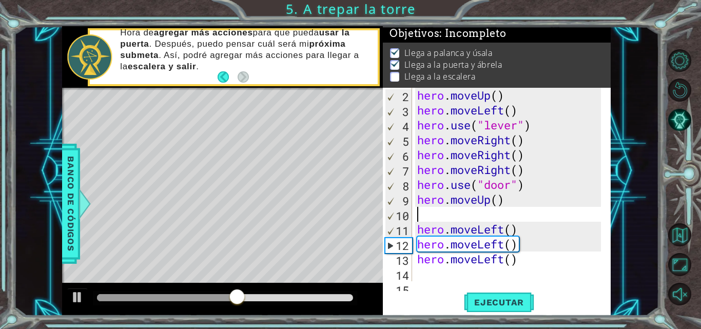
type textarea "h"
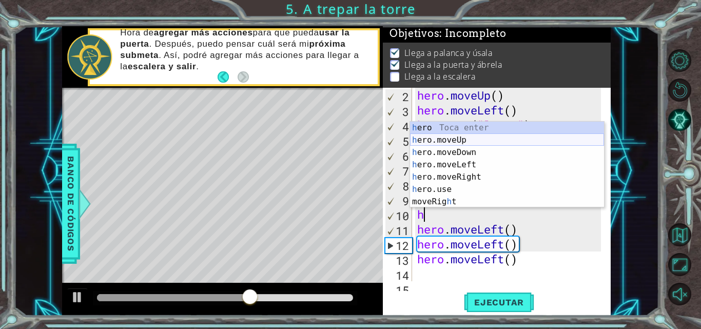
click at [462, 142] on div "h ero Toca enter h ero.moveUp Toca enter h ero.moveDown Toca enter h ero.moveLe…" at bounding box center [507, 177] width 194 height 111
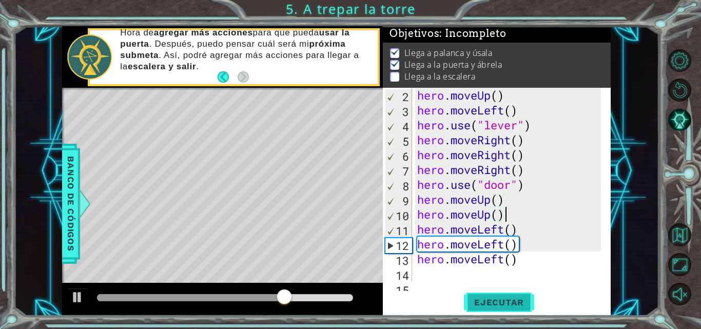
type textarea "hero.moveUp()"
click at [525, 306] on span "Ejecutar" at bounding box center [499, 302] width 70 height 10
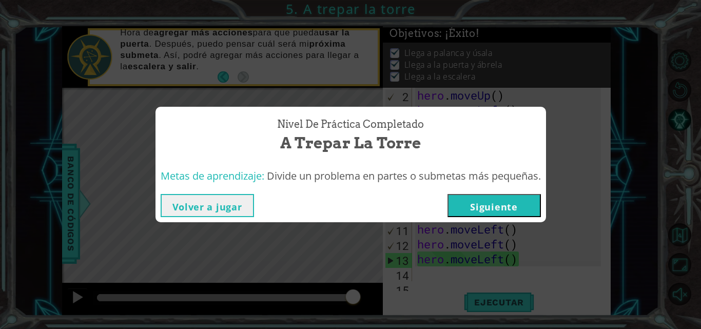
click at [510, 208] on button "Siguiente" at bounding box center [493, 205] width 93 height 23
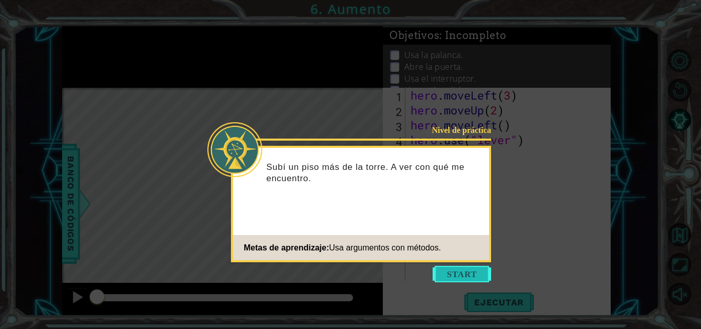
click at [461, 272] on button "Start" at bounding box center [461, 274] width 58 height 16
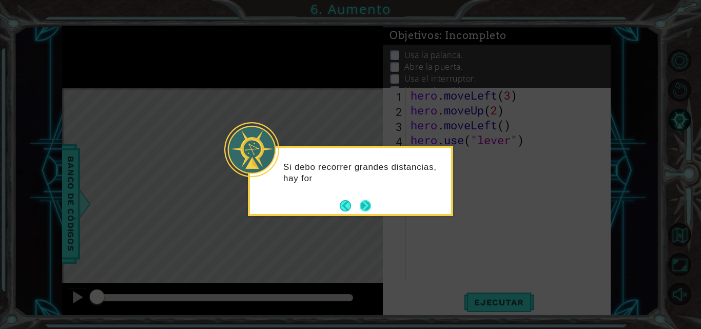
click at [367, 202] on button "Next" at bounding box center [365, 205] width 11 height 11
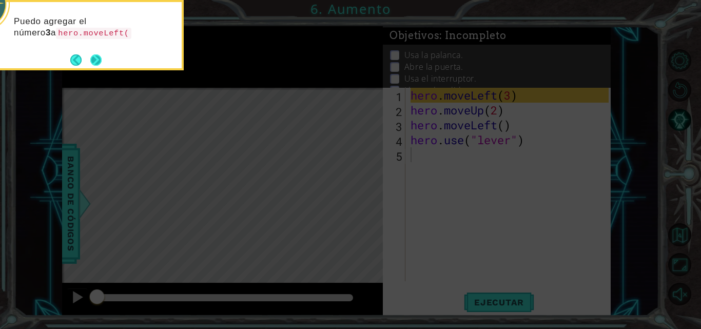
click at [101, 64] on button "Next" at bounding box center [96, 60] width 12 height 12
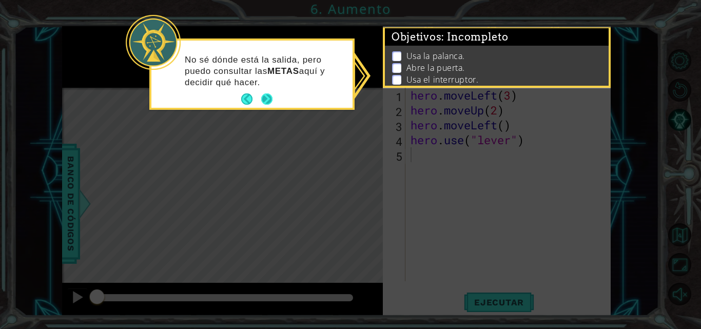
click at [266, 97] on button "Next" at bounding box center [267, 99] width 12 height 12
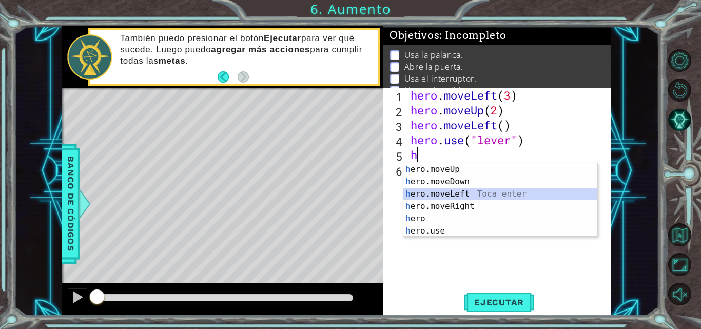
click at [486, 190] on div "h ero.moveUp Toca enter h ero.moveDown Toca enter h ero.moveLeft Toca enter h e…" at bounding box center [500, 212] width 194 height 98
type textarea "hero.moveLeft(1)"
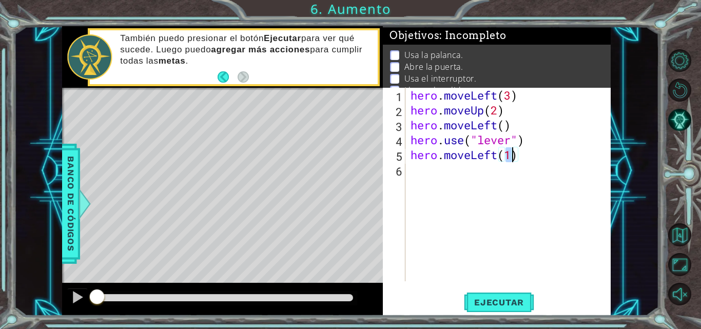
click at [421, 172] on div "hero . moveLeft ( 3 ) hero . moveUp ( 2 ) hero . moveLeft ( ) hero . use ( "lev…" at bounding box center [510, 199] width 205 height 223
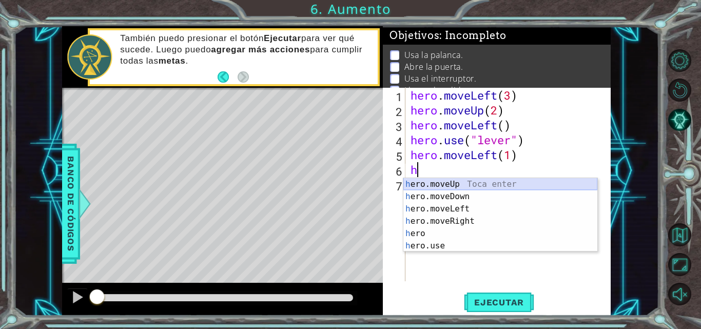
click at [443, 182] on div "h ero.moveUp Toca enter h ero.moveDown Toca enter h ero.moveLeft Toca enter h e…" at bounding box center [500, 227] width 194 height 98
type textarea "hero.moveUp(1)"
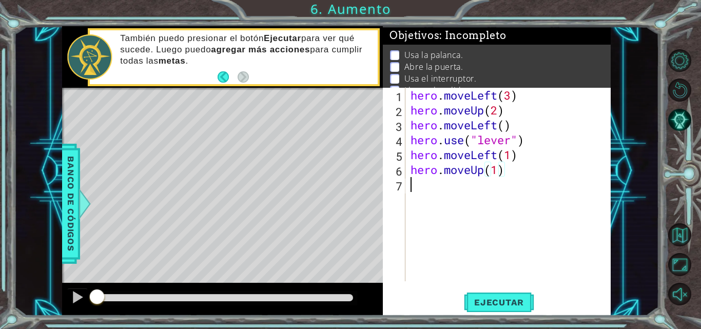
click at [445, 191] on div "hero . moveLeft ( 3 ) hero . moveUp ( 2 ) hero . moveLeft ( ) hero . use ( "lev…" at bounding box center [510, 199] width 205 height 223
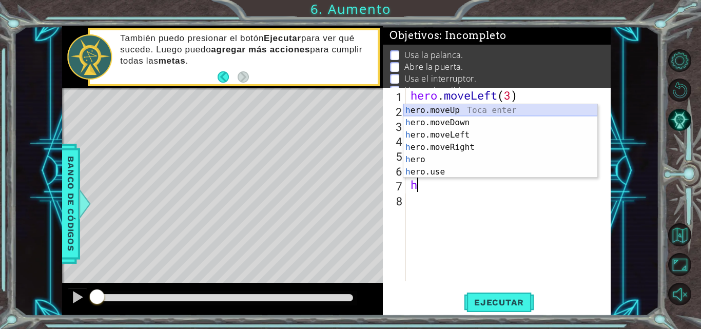
click at [446, 108] on div "h ero.moveUp Toca enter h ero.moveDown Toca enter h ero.moveLeft Toca enter h e…" at bounding box center [500, 153] width 194 height 98
type textarea "hero.moveUp(1)"
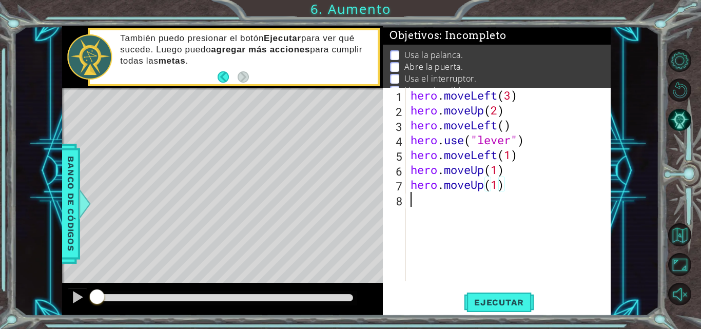
click at [452, 204] on div "hero . moveLeft ( 3 ) hero . moveUp ( 2 ) hero . moveLeft ( ) hero . use ( "lev…" at bounding box center [510, 199] width 205 height 223
click at [506, 188] on div "hero . moveLeft ( 3 ) hero . moveUp ( 2 ) hero . moveLeft ( ) hero . use ( "lev…" at bounding box center [510, 199] width 205 height 223
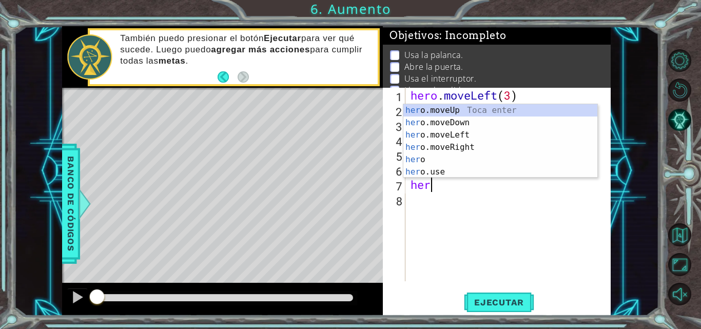
type textarea "h"
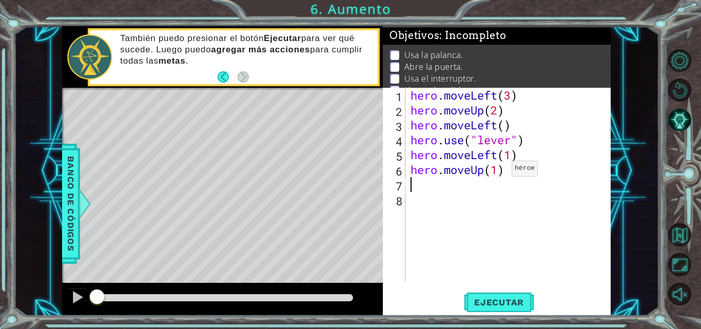
click at [498, 170] on div "hero . moveLeft ( 3 ) hero . moveUp ( 2 ) hero . moveLeft ( ) hero . use ( "lev…" at bounding box center [510, 199] width 205 height 223
type textarea "hero.moveUp(2)"
click at [448, 191] on div "hero . moveLeft ( 3 ) hero . moveUp ( 2 ) hero . moveLeft ( ) hero . use ( "lev…" at bounding box center [510, 199] width 205 height 223
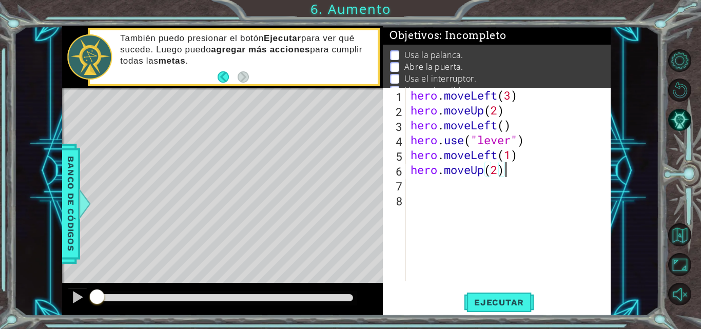
click at [508, 172] on div "hero . moveLeft ( 3 ) hero . moveUp ( 2 ) hero . moveLeft ( ) hero . use ( "lev…" at bounding box center [510, 199] width 205 height 223
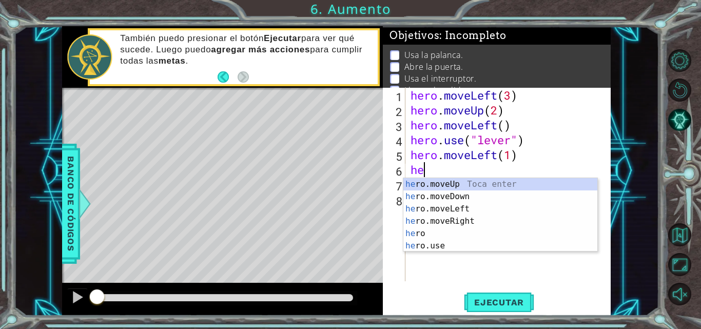
type textarea "h"
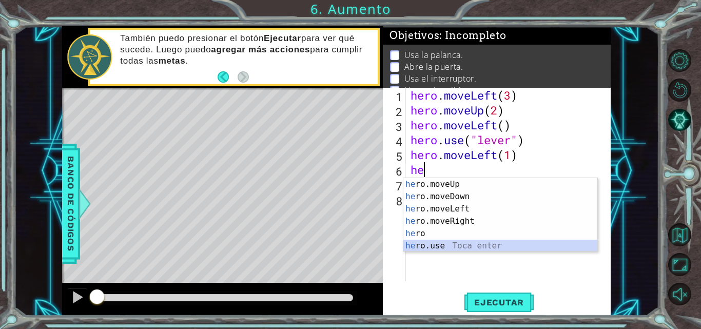
click at [462, 247] on div "he ro.moveUp Toca enter he ro.moveDown Toca enter he ro.moveLeft Toca enter he …" at bounding box center [500, 227] width 194 height 98
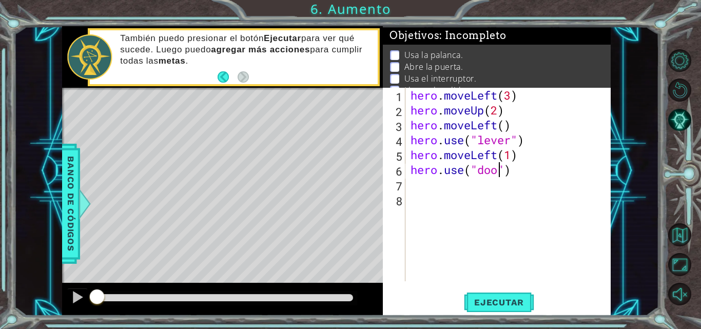
type textarea "hero.use("door")"
click at [443, 189] on div "hero . moveLeft ( 3 ) hero . moveUp ( 2 ) hero . moveLeft ( ) hero . use ( "lev…" at bounding box center [510, 199] width 205 height 223
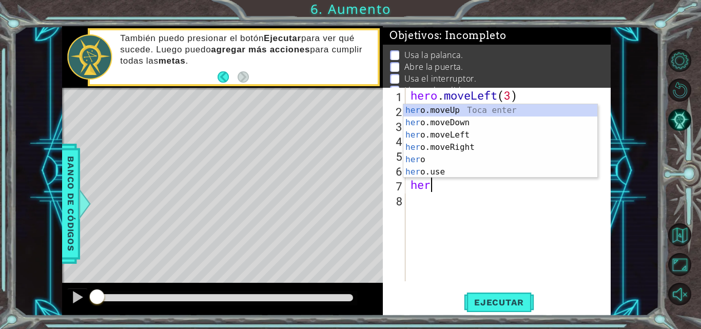
scroll to position [0, 1]
click at [437, 111] on div "her o.moveUp Toca enter her o.moveDown Toca enter her o.moveLeft [PERSON_NAME] …" at bounding box center [500, 153] width 194 height 98
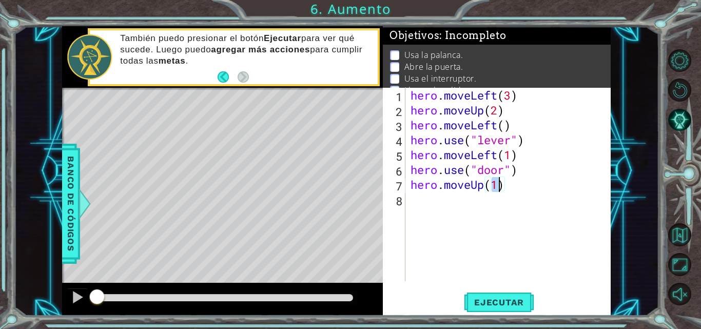
type textarea "hero.moveUp(2)"
click at [489, 196] on div "hero . moveLeft ( 3 ) hero . moveUp ( 2 ) hero . moveLeft ( ) hero . use ( "lev…" at bounding box center [510, 199] width 205 height 223
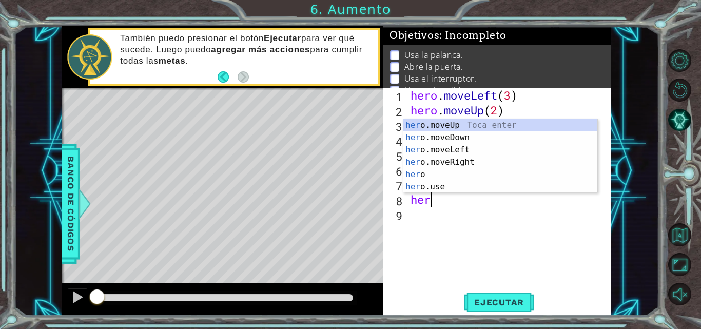
scroll to position [0, 1]
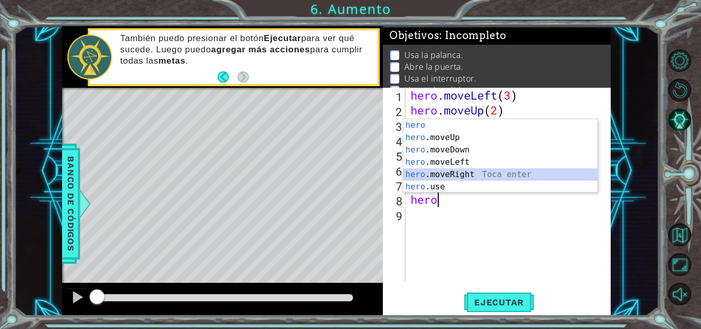
click at [465, 174] on div "hero Toca enter hero .moveUp Toca enter hero .moveDown Toca enter hero .moveLef…" at bounding box center [500, 168] width 194 height 98
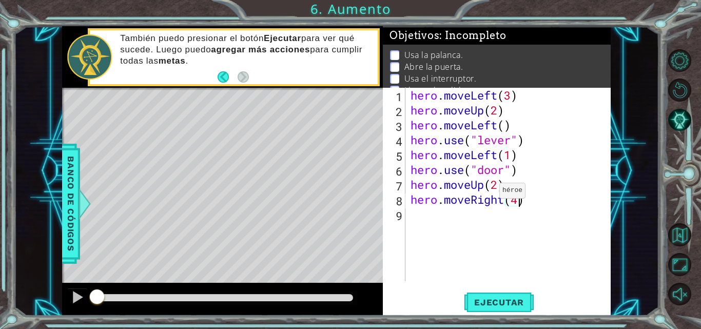
scroll to position [0, 5]
click at [508, 296] on button "Ejecutar" at bounding box center [499, 302] width 70 height 23
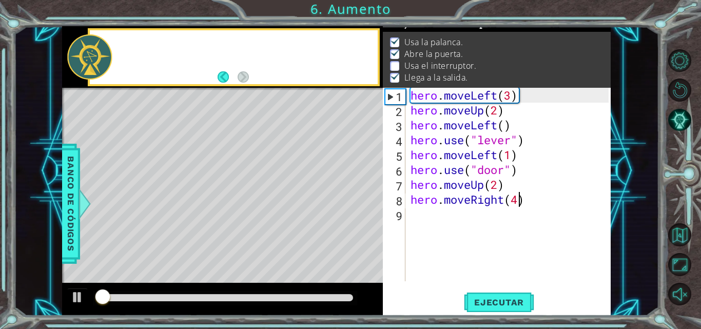
scroll to position [13, 0]
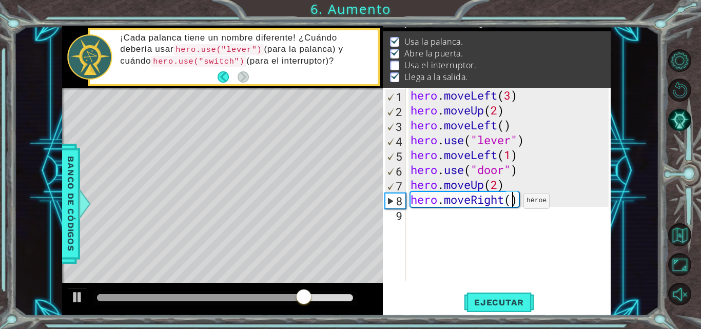
type textarea "hero.moveRight(2)"
click at [509, 218] on div "hero . moveLeft ( 3 ) hero . moveUp ( 2 ) hero . moveLeft ( ) hero . use ( "lev…" at bounding box center [510, 199] width 205 height 223
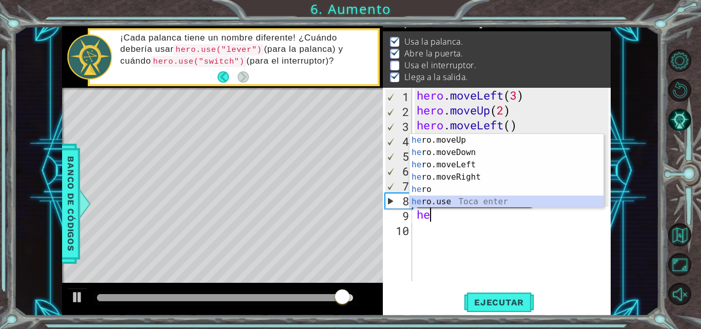
click at [475, 202] on div "he ro.moveUp Toca enter he ro.moveDown Toca enter he ro.moveLeft Toca enter he …" at bounding box center [506, 183] width 194 height 98
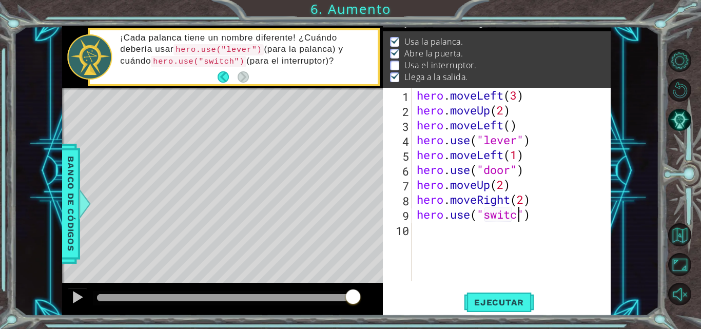
type textarea "hero.use("switch")"
click at [467, 233] on div "hero . moveLeft ( 3 ) hero . moveUp ( 2 ) hero . moveLeft ( ) hero . use ( "lev…" at bounding box center [513, 199] width 199 height 223
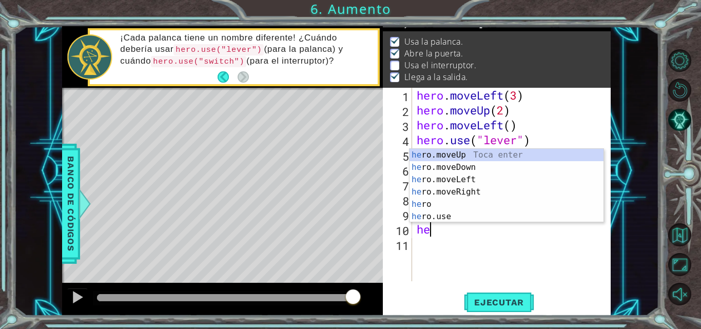
scroll to position [0, 1]
click at [448, 189] on div "her o.moveUp Toca enter her o.moveDown Toca enter her o.moveLeft [PERSON_NAME] …" at bounding box center [506, 198] width 194 height 98
type textarea "hero.moveRight(1)"
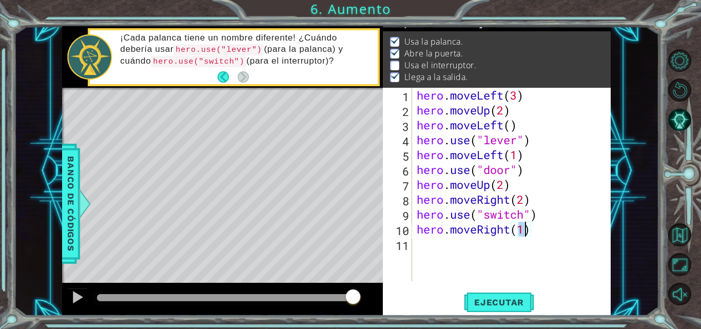
click at [447, 252] on div "hero . moveLeft ( 3 ) hero . moveUp ( 2 ) hero . moveLeft ( ) hero . use ( "lev…" at bounding box center [513, 199] width 199 height 223
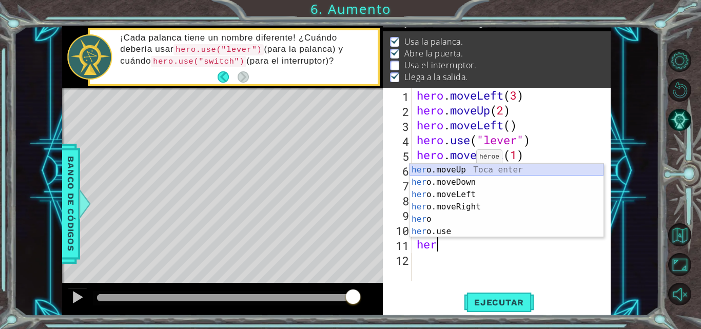
click at [468, 169] on div "her o.moveUp Toca enter her o.moveDown Toca enter her o.moveLeft [PERSON_NAME] …" at bounding box center [506, 213] width 194 height 98
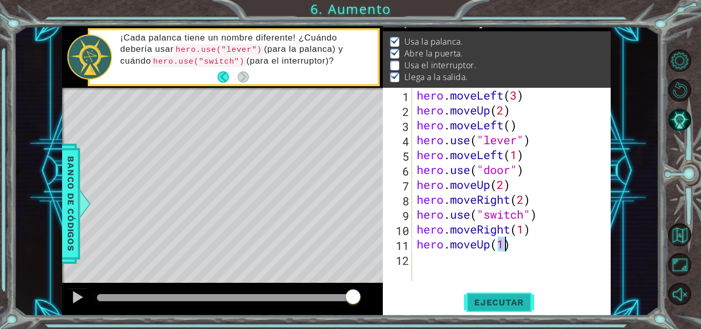
type textarea "hero.moveUp(1)"
click at [486, 301] on span "Ejecutar" at bounding box center [499, 302] width 70 height 10
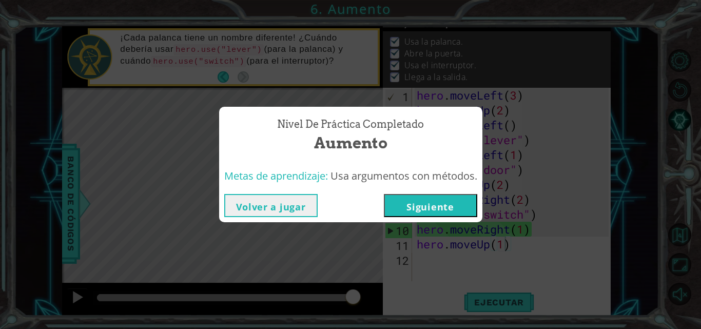
click at [433, 209] on button "Siguiente" at bounding box center [430, 205] width 93 height 23
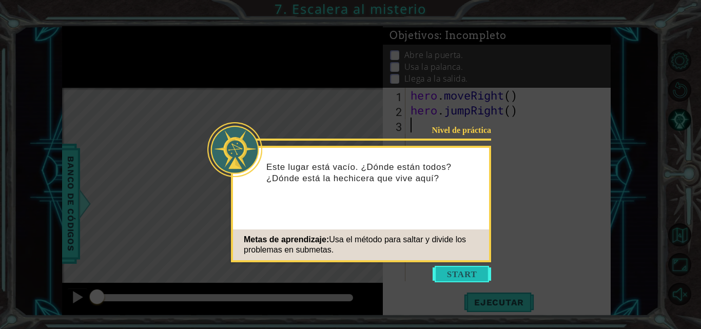
click at [466, 273] on button "Start" at bounding box center [461, 274] width 58 height 16
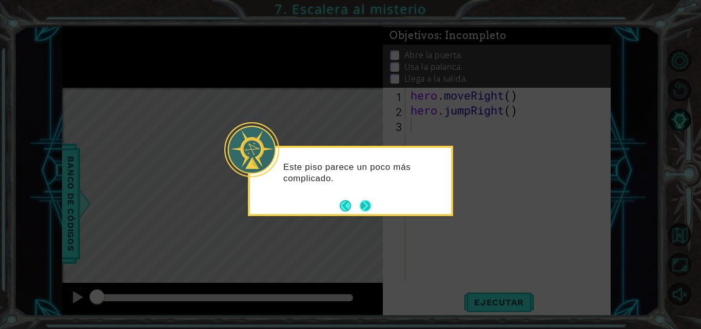
click at [365, 207] on button "Next" at bounding box center [366, 206] width 12 height 12
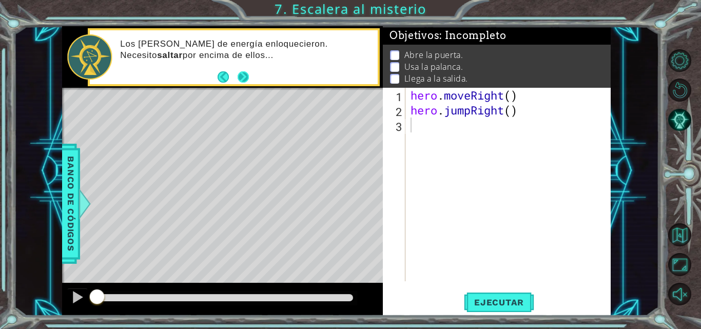
click at [241, 83] on button "Next" at bounding box center [243, 77] width 12 height 12
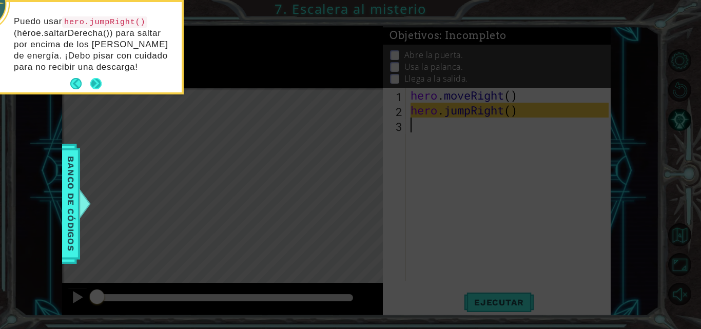
click at [95, 86] on button "Next" at bounding box center [95, 83] width 11 height 11
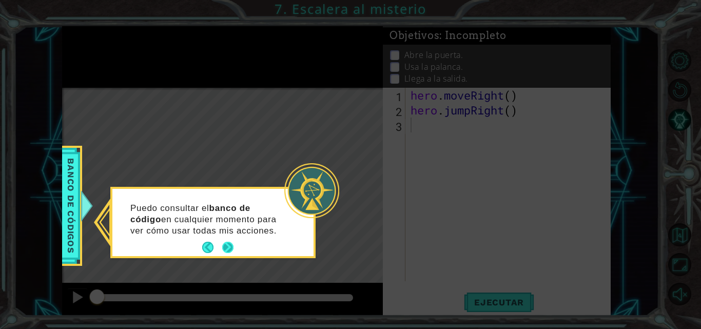
click at [228, 245] on button "Next" at bounding box center [227, 247] width 11 height 11
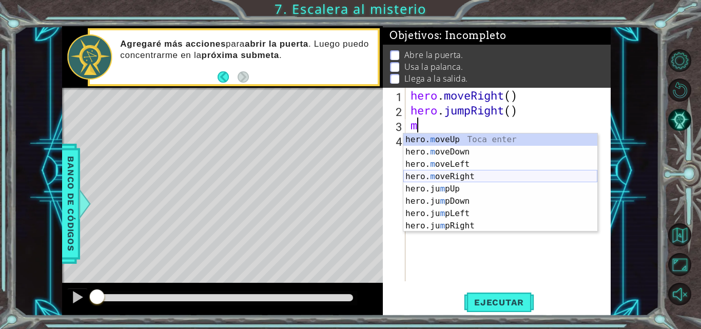
click at [448, 176] on div "hero. m oveUp Toca enter hero. m oveDown Toca enter hero. m oveLeft Toca enter …" at bounding box center [500, 194] width 194 height 123
type textarea "hero.moveRight(1)"
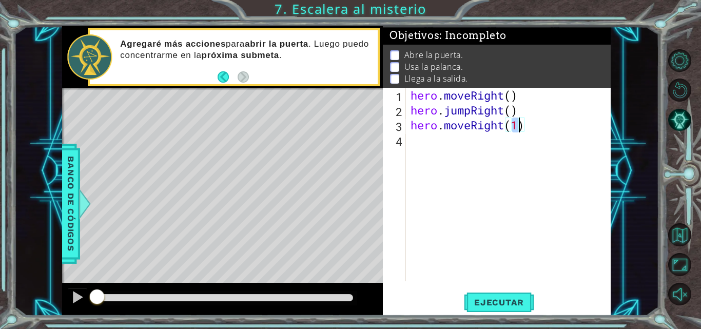
click at [415, 141] on div "hero . moveRight ( ) hero . jumpRight ( ) hero . moveRight ( 1 )" at bounding box center [510, 199] width 205 height 223
click at [517, 127] on div "hero . moveRight ( ) hero . jumpRight ( ) hero . moveRight ( 1 )" at bounding box center [510, 199] width 205 height 223
type textarea "hero.moveRight(1)"
click at [434, 134] on div "hero . moveRight ( ) hero . jumpRight ( ) hero . moveRight ( 1 )" at bounding box center [510, 199] width 205 height 223
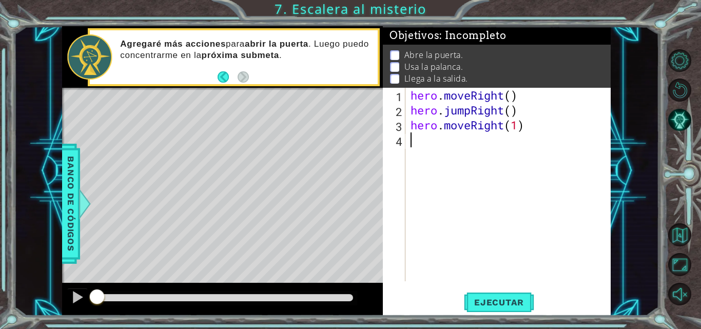
scroll to position [0, 0]
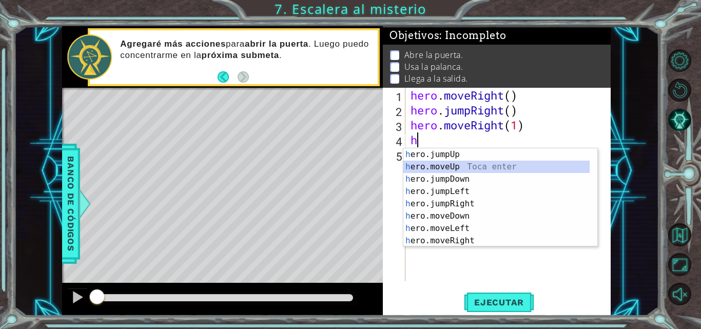
click at [443, 167] on div "h ero.jumpUp Toca enter h ero.moveUp Toca enter h ero.jumpDown Toca enter h ero…" at bounding box center [496, 209] width 186 height 123
type textarea "hero.moveUp(1)"
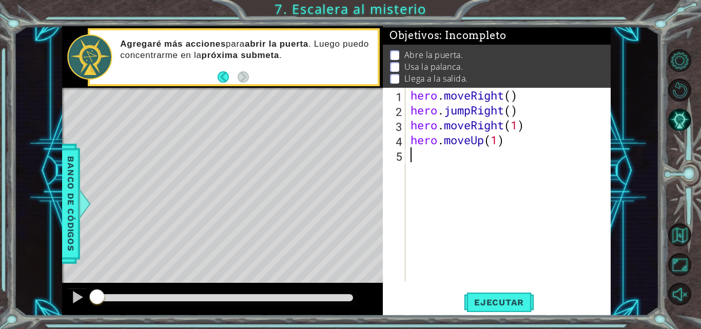
click at [429, 169] on div "hero . moveRight ( ) hero . jumpRight ( ) hero . moveRight ( 1 ) hero . moveUp …" at bounding box center [510, 199] width 205 height 223
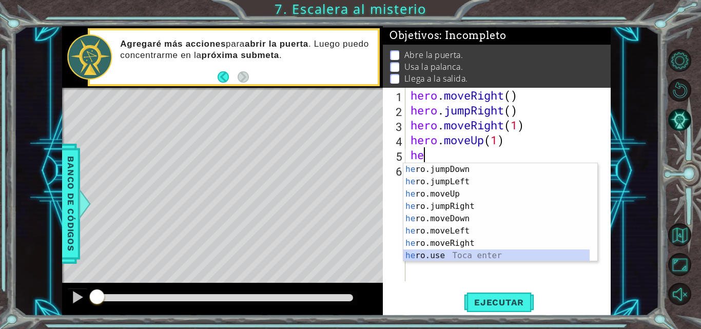
scroll to position [12, 0]
click at [555, 258] on div "he ro.jumpDown Toca enter he ro.jumpLeft Toca enter he ro.moveUp Toca enter he …" at bounding box center [496, 224] width 186 height 123
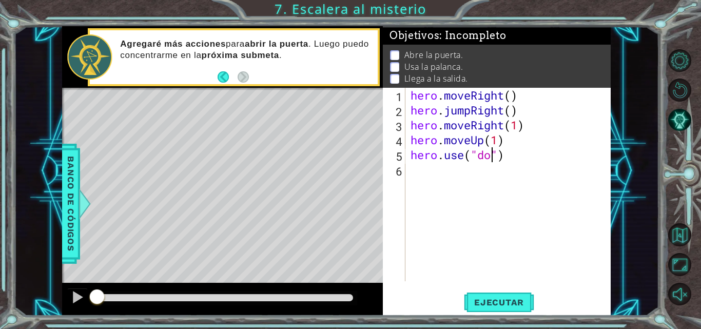
type textarea "hero.use("door")"
click at [476, 191] on div "hero . moveRight ( ) hero . jumpRight ( ) hero . moveRight ( 1 ) hero . moveUp …" at bounding box center [510, 199] width 205 height 223
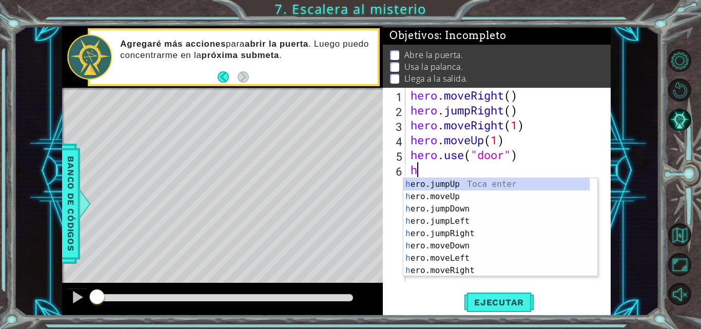
scroll to position [0, 0]
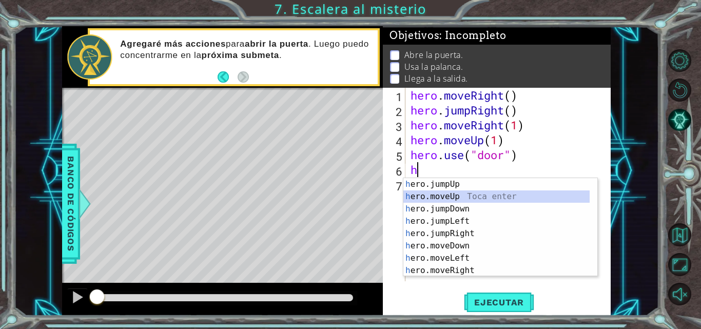
click at [462, 195] on div "h ero.jumpUp Toca enter h ero.moveUp Toca enter h ero.jumpDown Toca enter h ero…" at bounding box center [496, 239] width 186 height 123
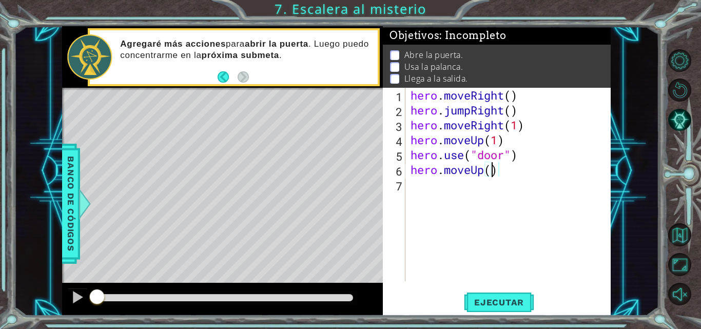
type textarea "hero.moveUp(2)"
click at [461, 185] on div "hero . moveRight ( ) hero . jumpRight ( ) hero . moveRight ( 1 ) hero . moveUp …" at bounding box center [510, 199] width 205 height 223
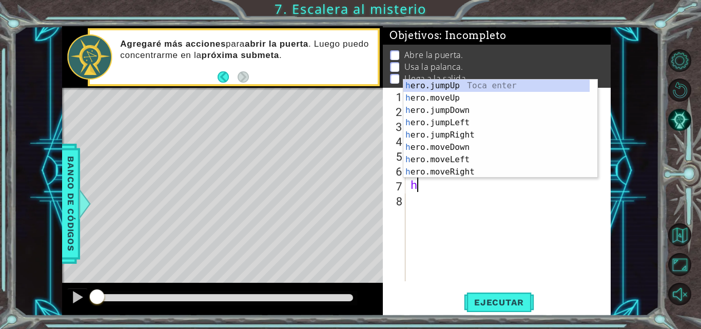
type textarea "her"
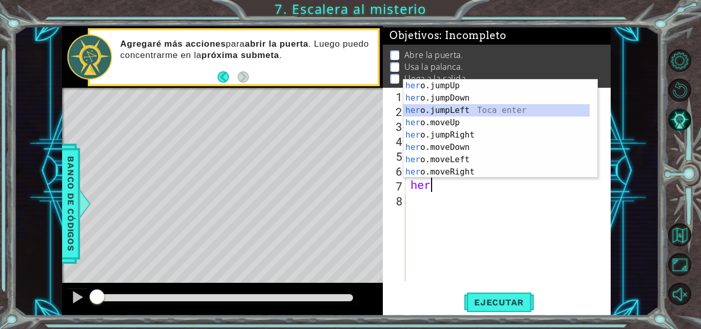
click at [431, 107] on div "her o.jumpUp Toca enter her o.jumpDown Toca enter her o.jumpLeft Toca enter her…" at bounding box center [496, 140] width 186 height 123
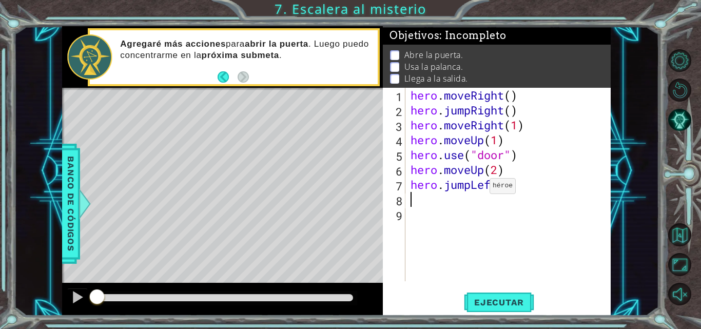
click at [476, 188] on div "hero . moveRight ( ) hero . jumpRight ( ) hero . moveRight ( 1 ) hero . moveUp …" at bounding box center [510, 199] width 205 height 223
click at [469, 187] on div "hero . moveRight ( ) hero . jumpRight ( ) hero . moveRight ( 1 ) hero . moveUp …" at bounding box center [510, 199] width 205 height 223
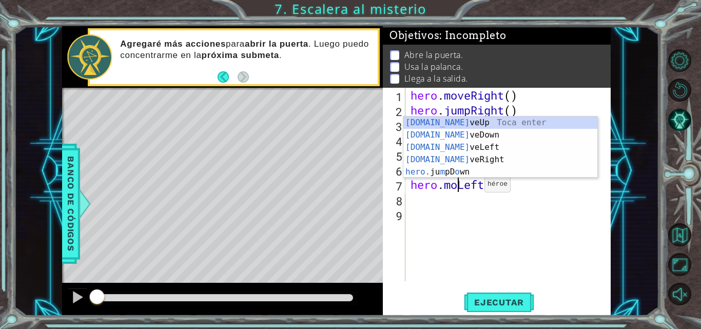
type textarea "hero.moveLeft()"
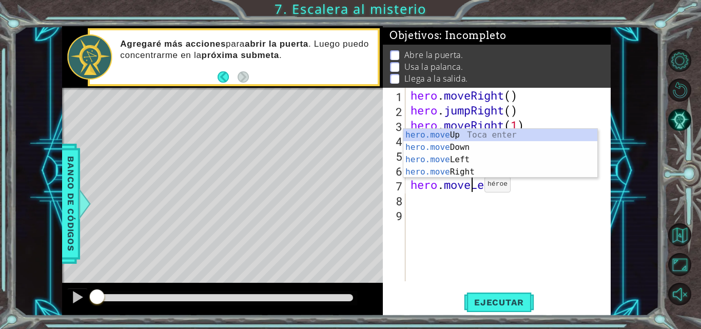
scroll to position [0, 3]
click at [473, 221] on div "hero . moveRight ( ) hero . jumpRight ( ) hero . moveRight ( 1 ) hero . moveUp …" at bounding box center [510, 199] width 205 height 223
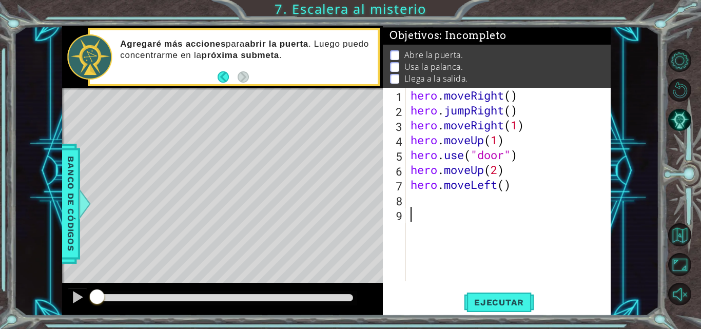
scroll to position [0, 0]
click at [452, 201] on div "hero . moveRight ( ) hero . jumpRight ( ) hero . moveRight ( 1 ) hero . moveUp …" at bounding box center [510, 199] width 205 height 223
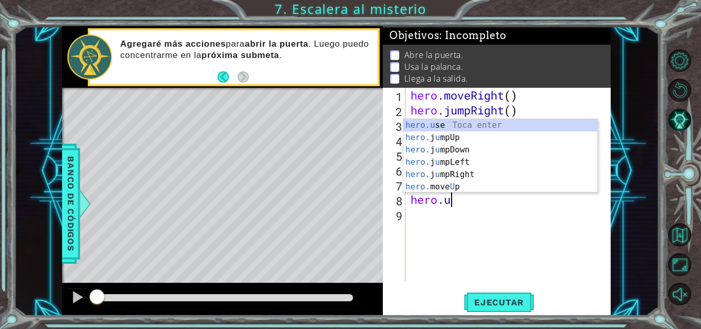
scroll to position [0, 2]
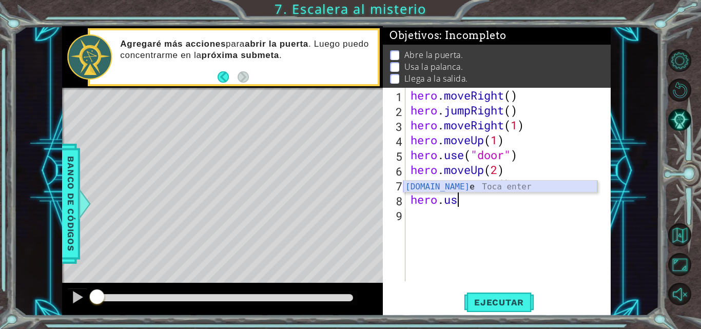
click at [451, 188] on div "[DOMAIN_NAME] e Toca enter" at bounding box center [500, 199] width 194 height 37
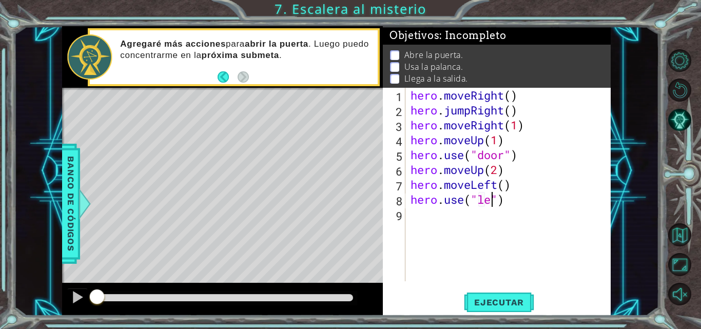
scroll to position [0, 5]
type textarea "hero.use("lever")"
click at [477, 221] on div "hero . moveRight ( ) hero . jumpRight ( ) hero . moveRight ( 1 ) hero . moveUp …" at bounding box center [510, 199] width 205 height 223
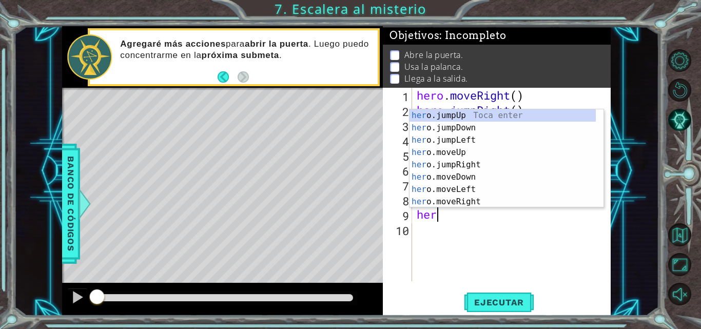
scroll to position [0, 1]
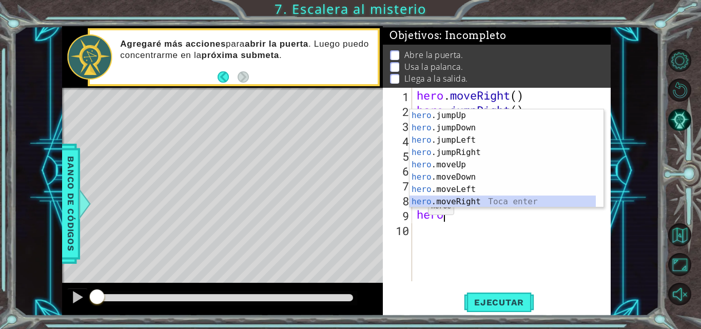
click at [452, 201] on div "hero .jumpUp Toca enter hero .jumpDown Toca enter hero .jumpLeft Toca enter her…" at bounding box center [502, 170] width 186 height 123
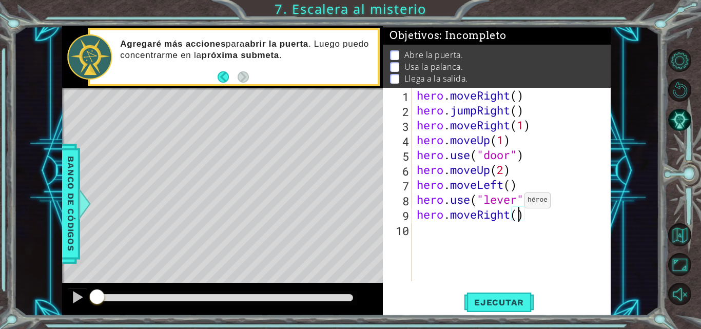
type textarea "hero.moveRight(2)"
click at [463, 233] on div "hero . moveRight ( ) hero . jumpRight ( ) hero . moveRight ( 1 ) hero . moveUp …" at bounding box center [513, 199] width 199 height 223
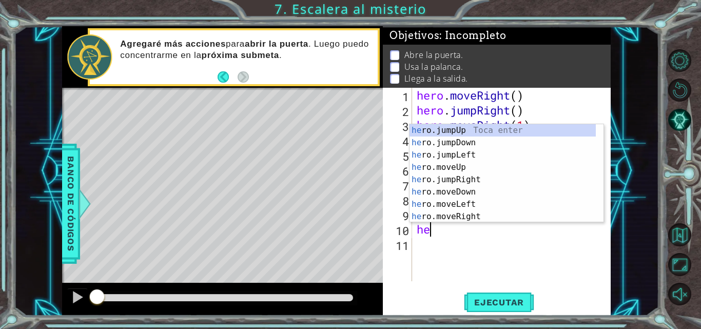
type textarea "her"
click at [463, 131] on div "her o.jumpUp Toca enter her o.jumpDown Toca enter her o.jumpLeft Toca enter her…" at bounding box center [502, 185] width 186 height 123
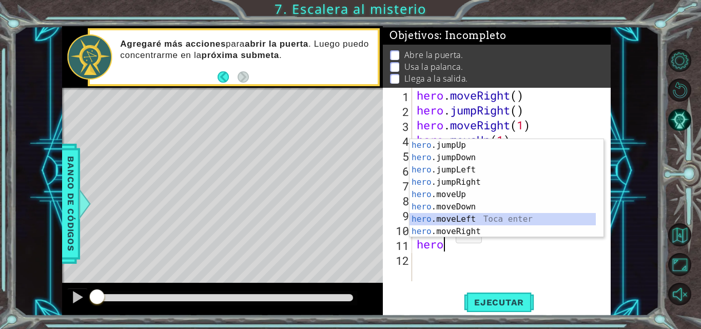
click at [467, 217] on div "hero .jumpUp Toca enter hero .jumpDown Toca enter hero .jumpLeft Toca enter her…" at bounding box center [502, 200] width 186 height 123
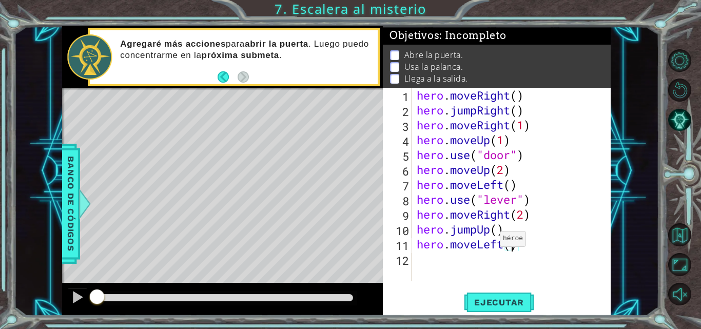
scroll to position [0, 5]
type textarea "hero.moveLeft(2)"
click at [507, 303] on span "Ejecutar" at bounding box center [499, 302] width 70 height 10
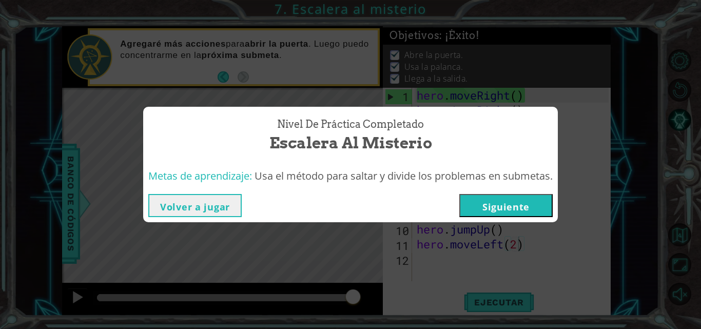
click at [483, 212] on button "Siguiente" at bounding box center [505, 205] width 93 height 23
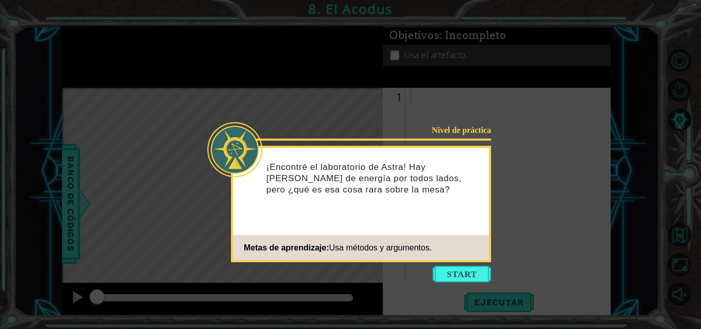
click at [641, 252] on icon at bounding box center [350, 164] width 701 height 329
click at [487, 273] on button "Start" at bounding box center [461, 274] width 58 height 16
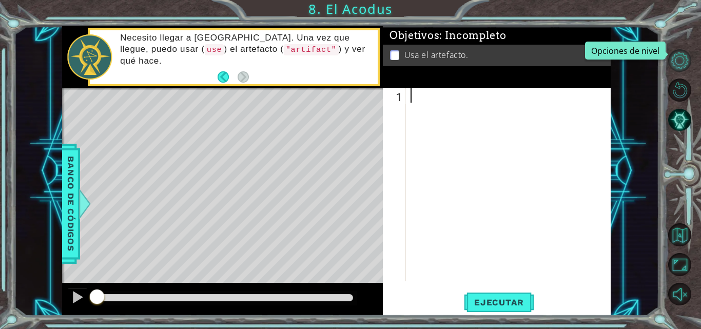
click at [675, 59] on button "Opciones de nivel" at bounding box center [679, 60] width 23 height 23
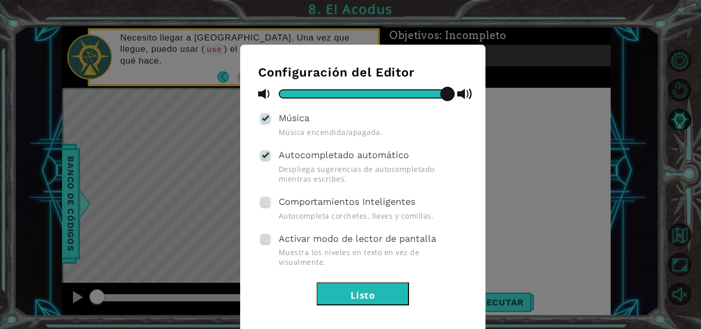
scroll to position [9, 0]
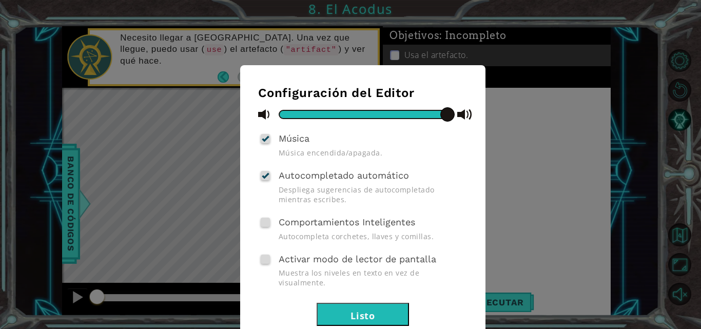
click at [673, 60] on div "Configuración del Editor Música Música encendida/apagada. Autocompletado automá…" at bounding box center [350, 164] width 701 height 329
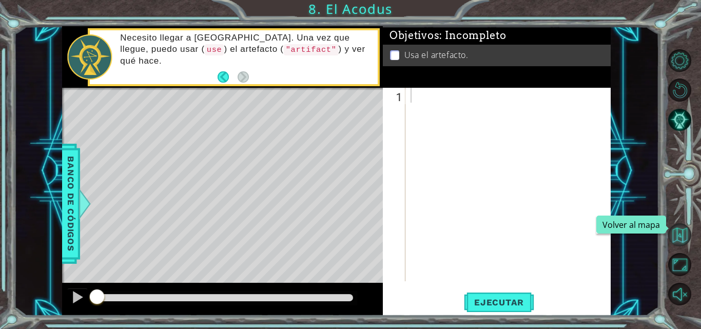
click at [675, 232] on button "Volver al mapa" at bounding box center [679, 234] width 23 height 23
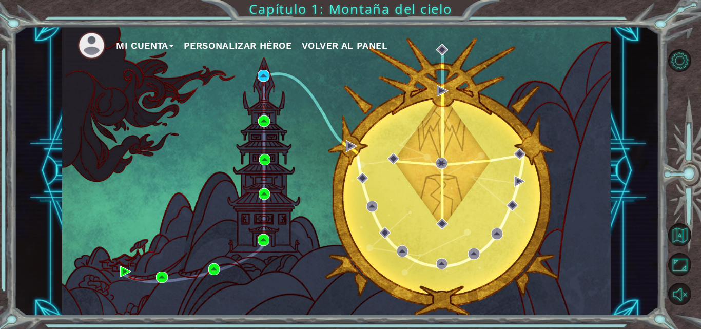
click at [146, 52] on button "Mi Cuenta" at bounding box center [144, 45] width 57 height 15
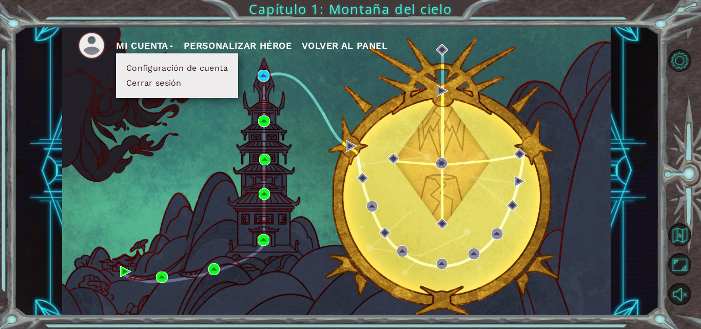
click at [214, 127] on div "Mi Cuenta Configuración de cuenta Cerrar sesión Personalizar héroe Volver al pa…" at bounding box center [336, 170] width 548 height 289
click at [291, 91] on div "Mi Cuenta Configuración de cuenta Cerrar sesión Personalizar héroe Volver al pa…" at bounding box center [336, 170] width 548 height 289
drag, startPoint x: 326, startPoint y: 132, endPoint x: 298, endPoint y: 108, distance: 36.7
click at [320, 122] on div "Mi Cuenta Configuración de cuenta Cerrar sesión Personalizar héroe Volver al pa…" at bounding box center [336, 170] width 548 height 289
click at [160, 47] on button "Mi Cuenta" at bounding box center [144, 45] width 57 height 15
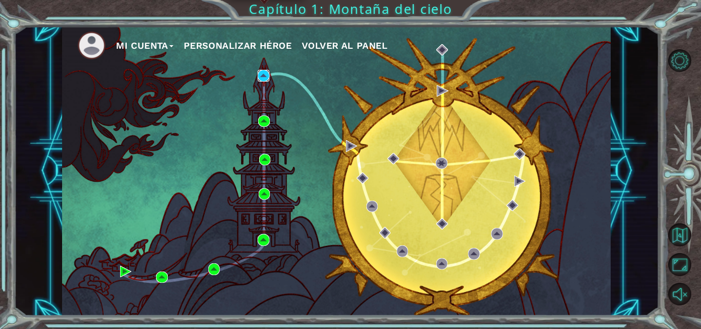
click at [263, 76] on img at bounding box center [262, 75] width 11 height 11
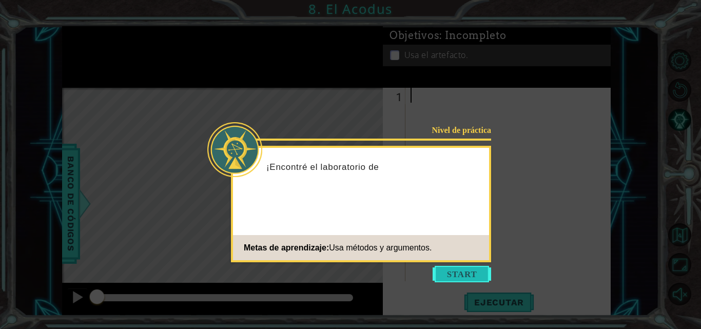
click at [463, 270] on button "Start" at bounding box center [461, 274] width 58 height 16
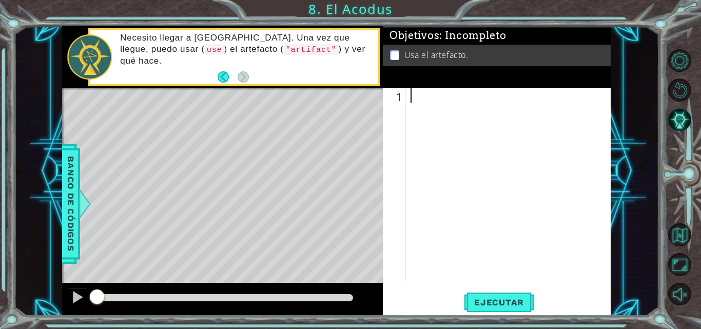
click at [447, 241] on div at bounding box center [510, 199] width 205 height 223
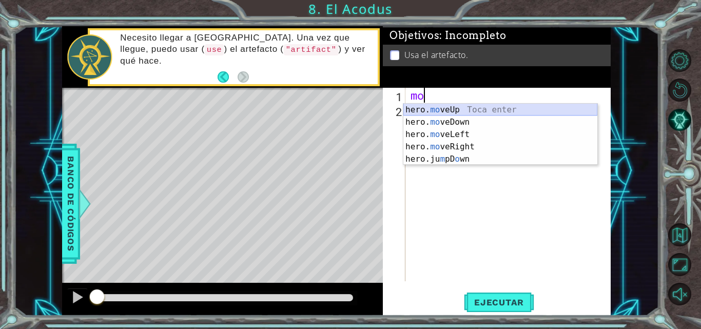
click at [443, 108] on div "hero. mo veUp Toca enter hero. mo veDown Toca enter hero. mo veLeft Toca enter …" at bounding box center [500, 147] width 194 height 86
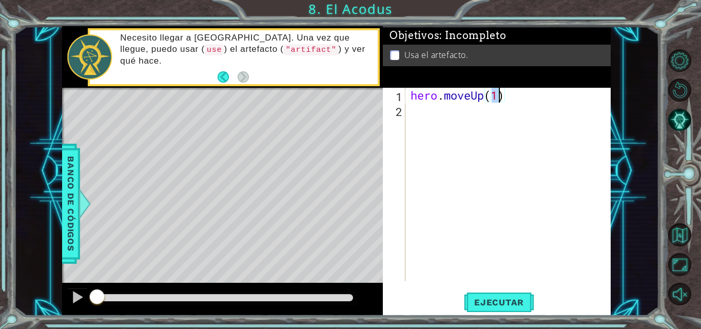
type textarea "hero.moveUp(2)"
click at [453, 114] on div "hero . moveUp ( 2 )" at bounding box center [510, 199] width 205 height 223
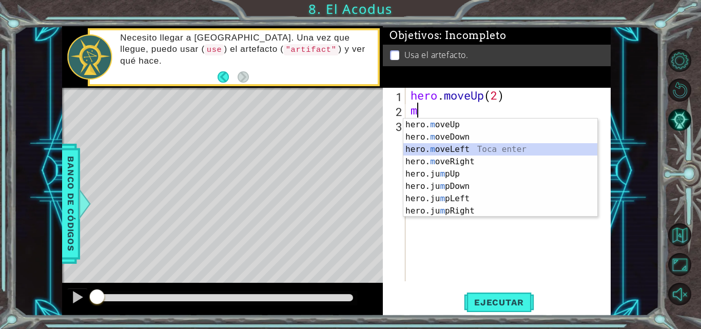
click at [463, 150] on div "hero. m oveUp Toca enter hero. m oveDown Toca enter hero. m oveLeft Toca enter …" at bounding box center [500, 179] width 194 height 123
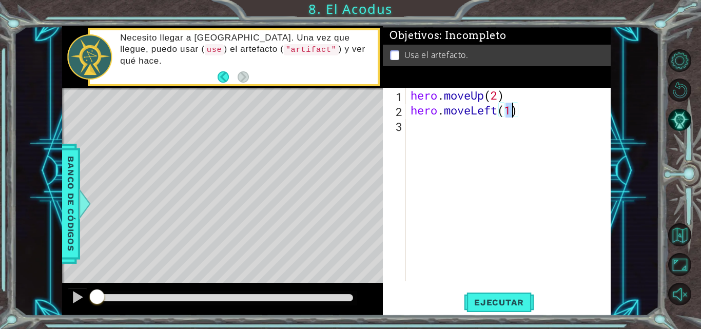
click at [426, 132] on div "hero . moveUp ( 2 ) hero . moveLeft ( 1 )" at bounding box center [510, 199] width 205 height 223
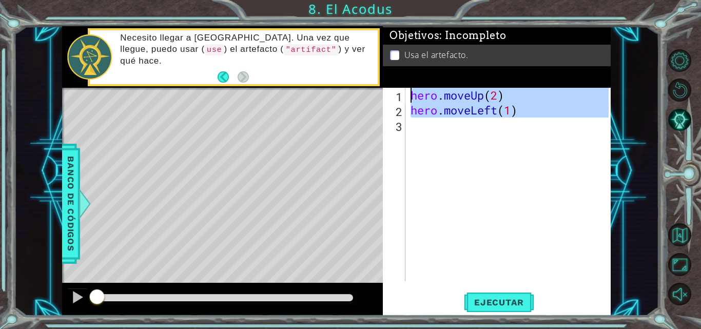
type textarea "hero.moveUp(2) hero.moveLeft(1)"
click at [426, 132] on div "hero . moveUp ( 2 ) hero . moveLeft ( 1 )" at bounding box center [508, 184] width 200 height 193
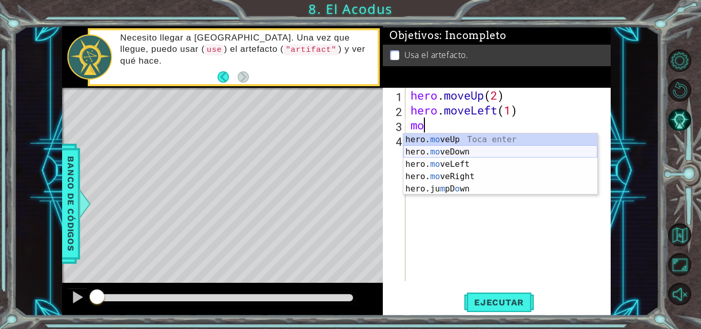
click at [444, 153] on div "hero. mo veUp Toca enter hero. mo veDown Toca enter hero. mo veLeft Toca enter …" at bounding box center [500, 176] width 194 height 86
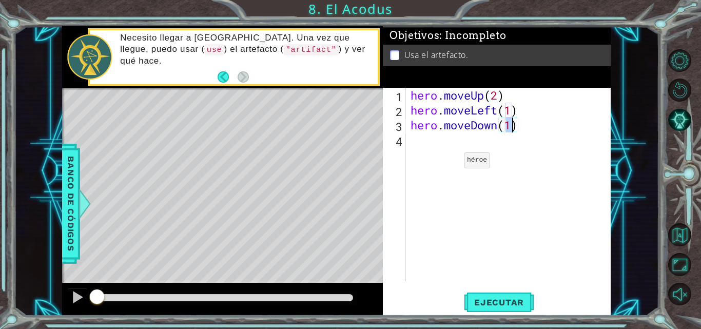
type textarea "hero.moveDown(2)"
click at [434, 145] on div "hero . moveUp ( 2 ) hero . moveLeft ( 1 ) hero . moveDown ( 2 )" at bounding box center [510, 199] width 205 height 223
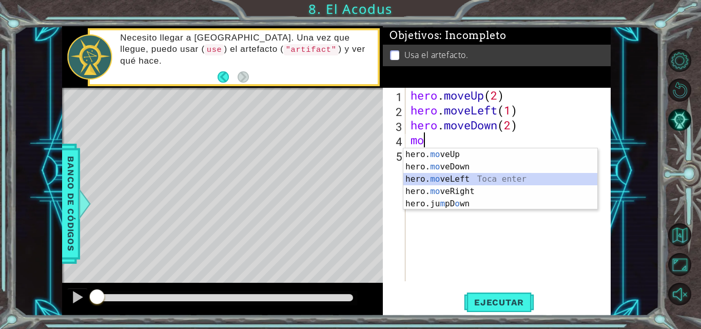
click at [449, 177] on div "hero. mo veUp Toca enter hero. mo veDown Toca enter hero. mo veLeft Toca enter …" at bounding box center [500, 191] width 194 height 86
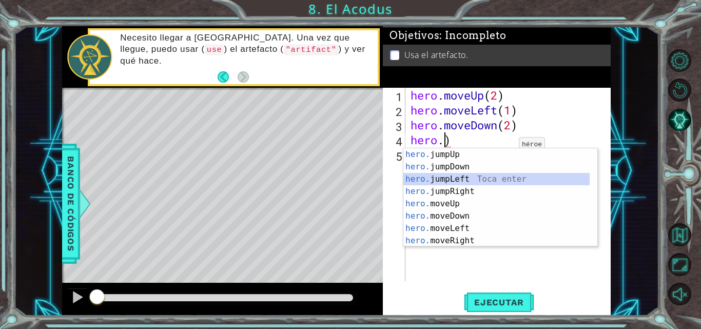
click at [461, 179] on div "hero. jumpUp Toca enter hero. jumpDown Toca enter hero. jumpLeft Toca enter her…" at bounding box center [496, 209] width 186 height 123
type textarea "hero.jumpLeft()"
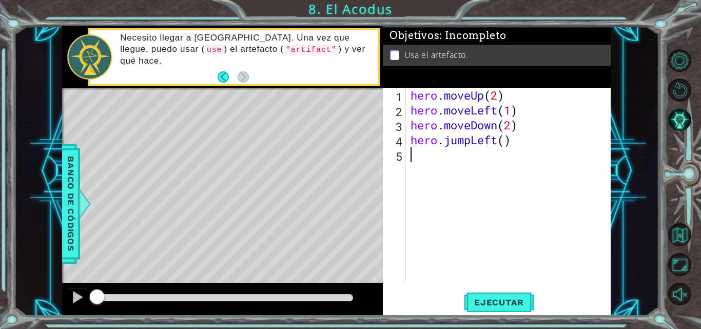
click at [413, 161] on div "hero . moveUp ( 2 ) hero . moveLeft ( 1 ) hero . moveDown ( 2 ) hero . jumpLeft…" at bounding box center [510, 199] width 205 height 223
click at [506, 143] on div "hero . moveUp ( 2 ) hero . moveLeft ( 1 ) hero . moveDown ( 2 ) hero . jumpLeft…" at bounding box center [510, 199] width 205 height 223
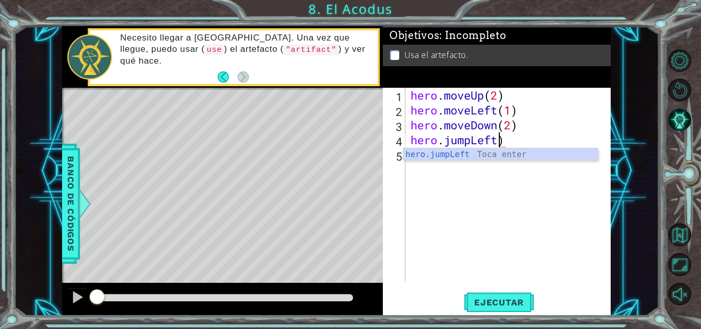
type textarea "hero.jumpLeft()"
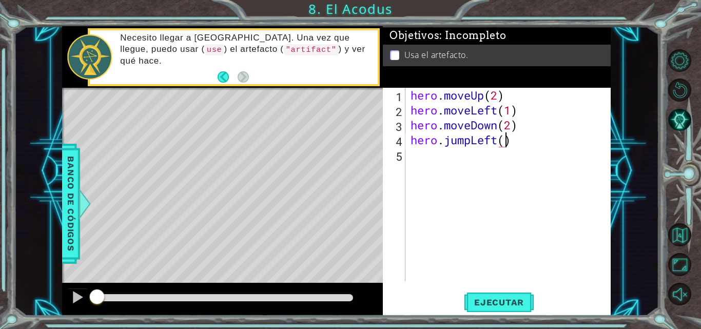
scroll to position [0, 4]
click at [426, 161] on div "hero . moveUp ( 2 ) hero . moveLeft ( 1 ) hero . moveDown ( 2 ) hero . jumpLeft…" at bounding box center [510, 199] width 205 height 223
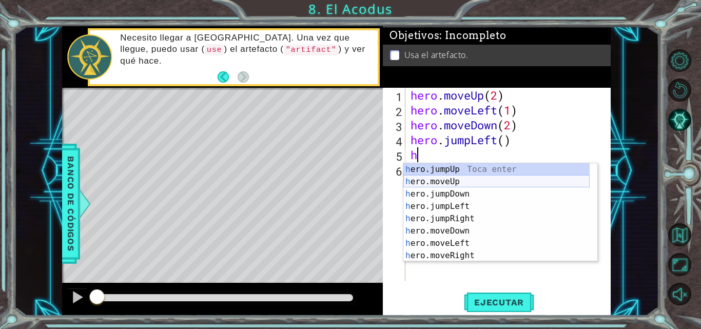
click at [453, 183] on div "h ero.jumpUp Toca enter h ero.moveUp Toca enter h ero.jumpDown Toca enter h ero…" at bounding box center [496, 224] width 186 height 123
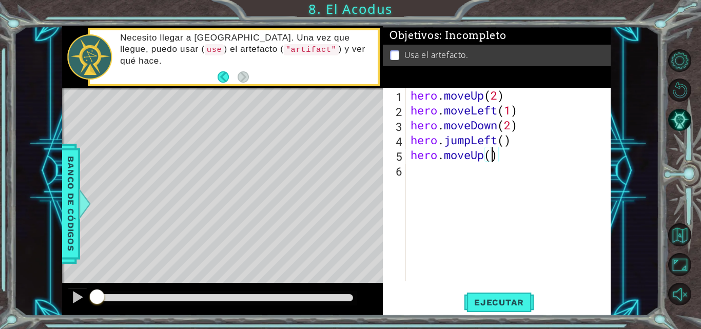
type textarea "hero.moveUp(2)"
click at [469, 172] on div "hero . moveUp ( 2 ) hero . moveLeft ( 1 ) hero . moveDown ( 2 ) hero . jumpLeft…" at bounding box center [510, 199] width 205 height 223
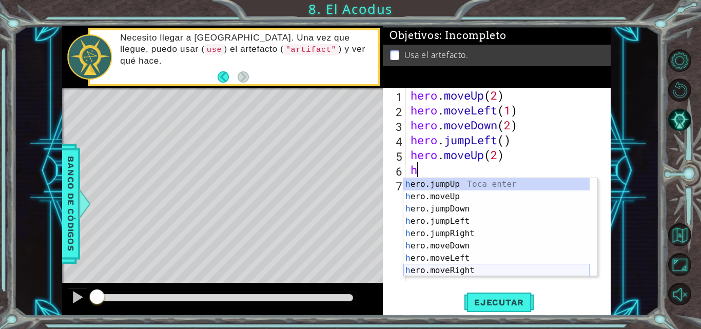
click at [467, 273] on div "h ero.jumpUp Toca enter h ero.moveUp Toca enter h ero.jumpDown Toca enter h ero…" at bounding box center [496, 239] width 186 height 123
type textarea "hero.moveRight(1)"
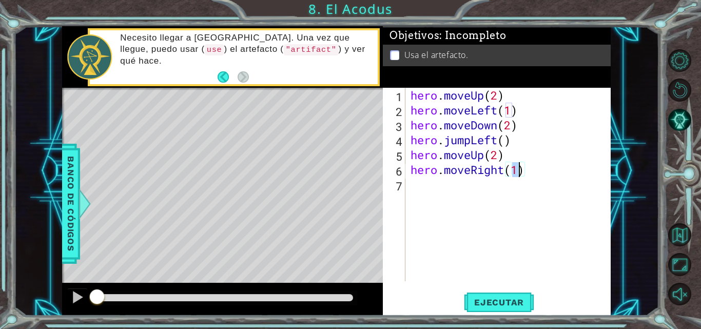
click at [452, 195] on div "hero . moveUp ( 2 ) hero . moveLeft ( 1 ) hero . moveDown ( 2 ) hero . jumpLeft…" at bounding box center [510, 199] width 205 height 223
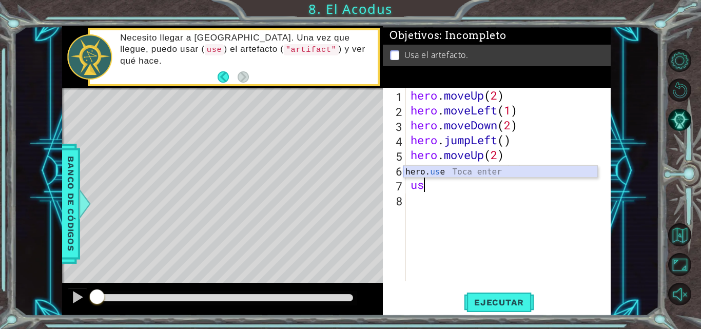
click at [447, 169] on div "hero. us e Toca enter" at bounding box center [500, 184] width 194 height 37
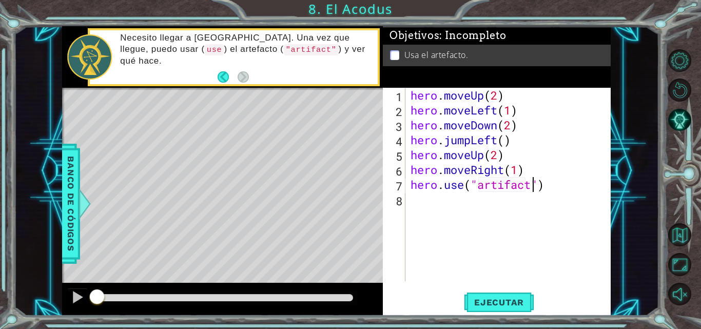
scroll to position [0, 6]
type textarea "hero.use("artifact")"
click at [505, 298] on span "Ejecutar" at bounding box center [499, 302] width 70 height 10
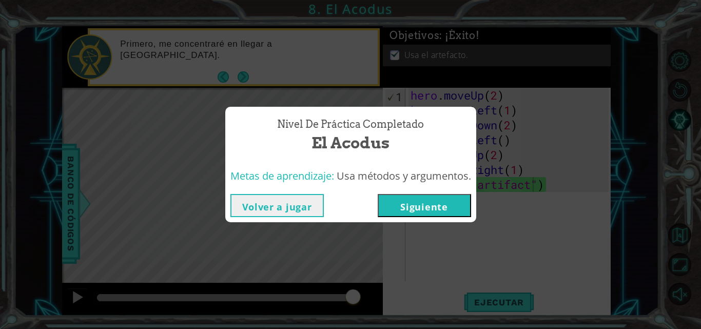
click at [467, 205] on button "Siguiente" at bounding box center [423, 205] width 93 height 23
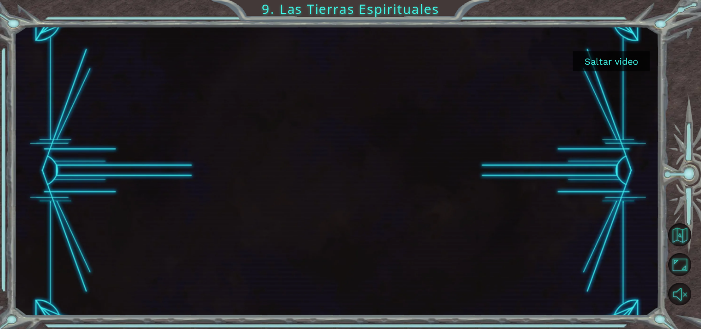
click at [621, 61] on button "Saltar video" at bounding box center [610, 61] width 77 height 20
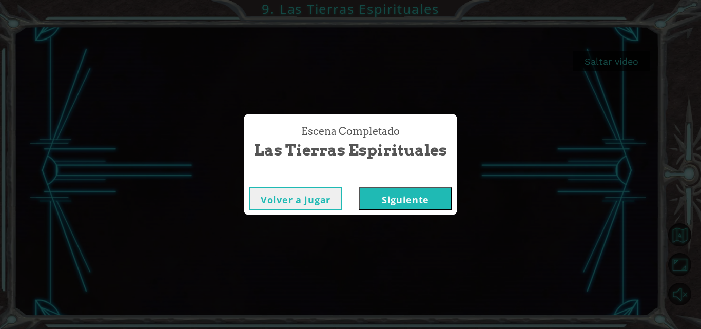
click at [433, 195] on button "Siguiente" at bounding box center [404, 198] width 93 height 23
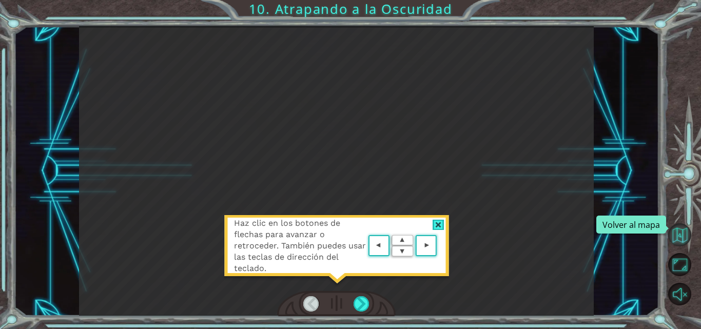
click at [677, 236] on button "Volver al mapa" at bounding box center [679, 234] width 23 height 23
